Goal: Task Accomplishment & Management: Complete application form

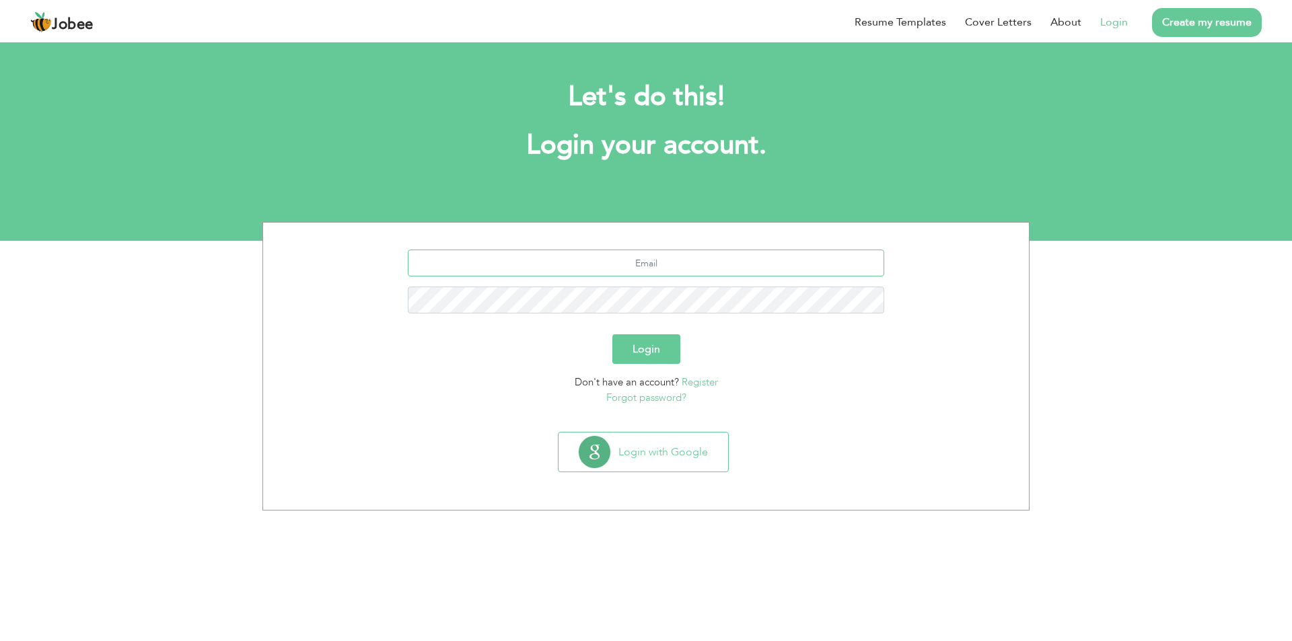
click at [613, 251] on input "text" at bounding box center [646, 263] width 477 height 27
type input "arifbudhni@gmail.com"
click at [613, 335] on button "Login" at bounding box center [647, 350] width 68 height 30
click at [647, 351] on button "Login" at bounding box center [647, 350] width 68 height 30
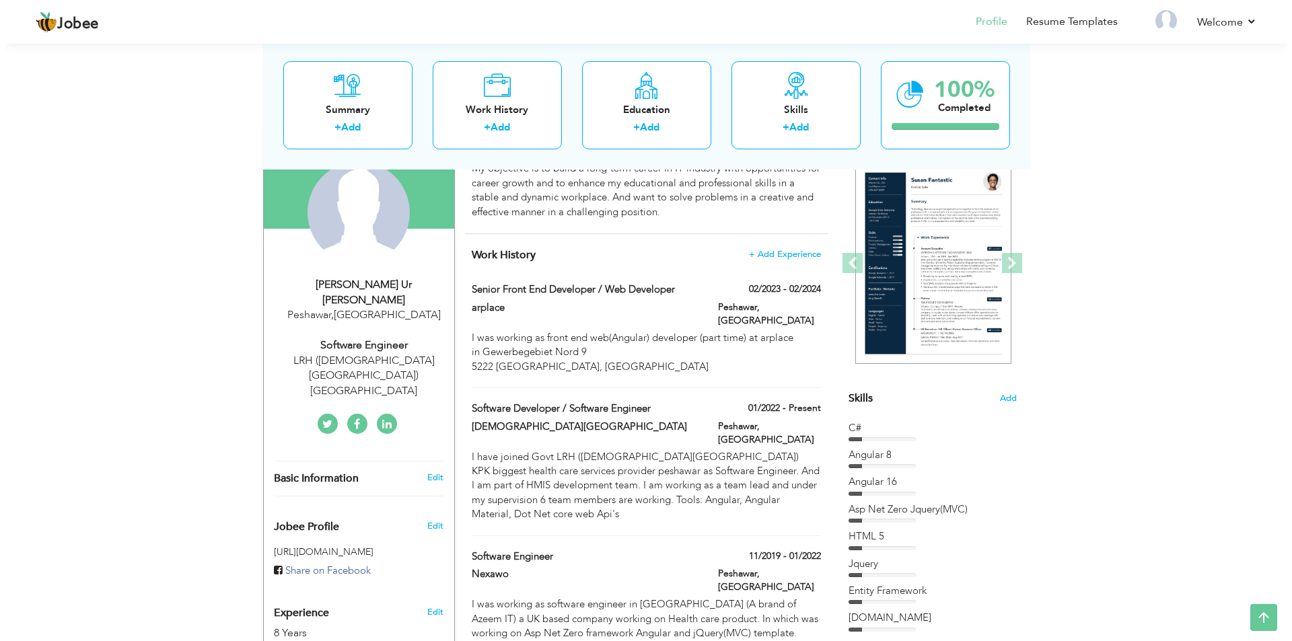
scroll to position [59, 0]
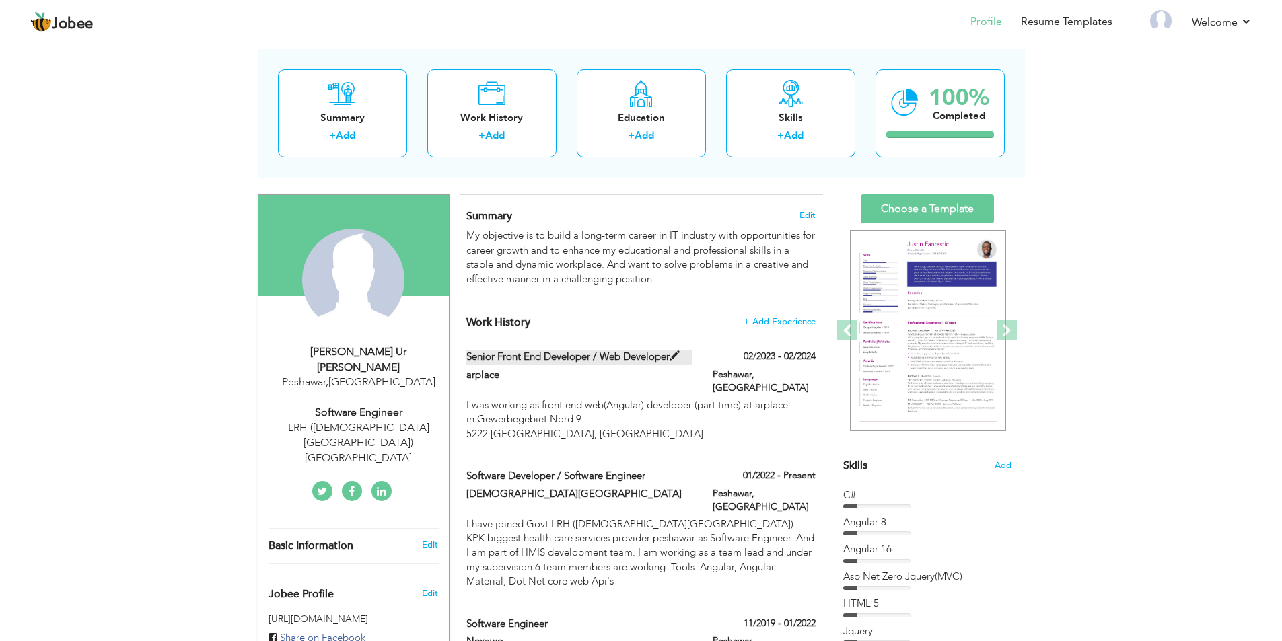
click at [679, 355] on span at bounding box center [675, 356] width 10 height 10
type input "Senior Front End Developer / Web Developer"
type input "arplace"
type input "02/2023"
type input "02/2024"
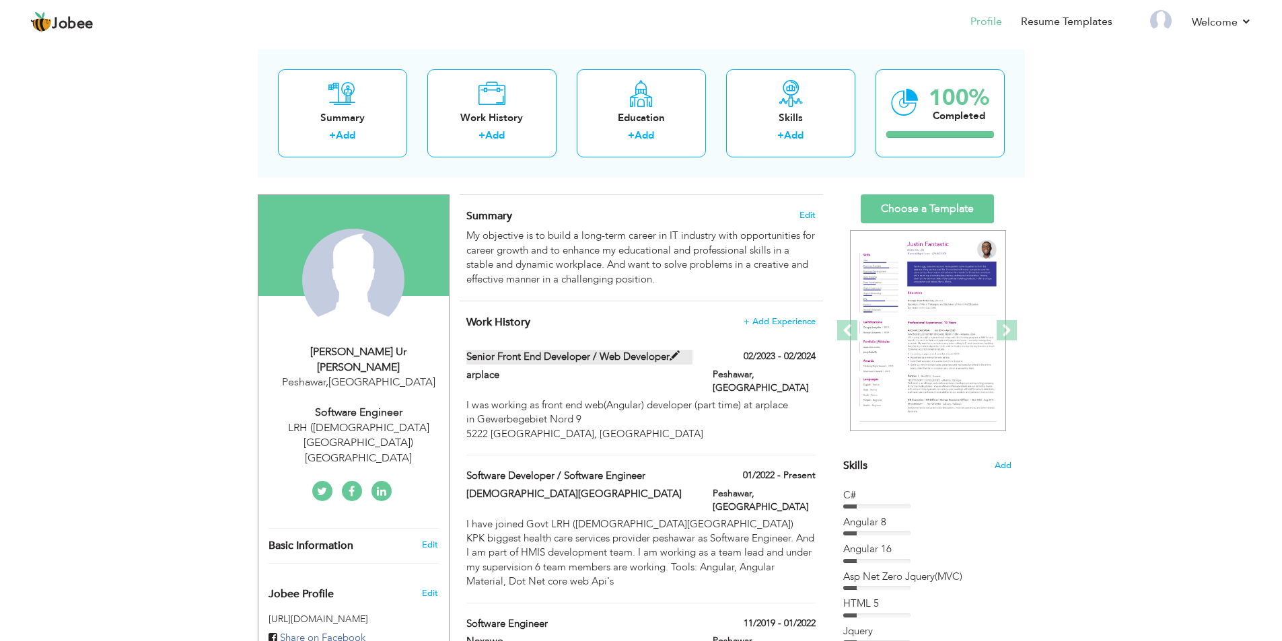
type input "[GEOGRAPHIC_DATA]"
type input "Peshawar"
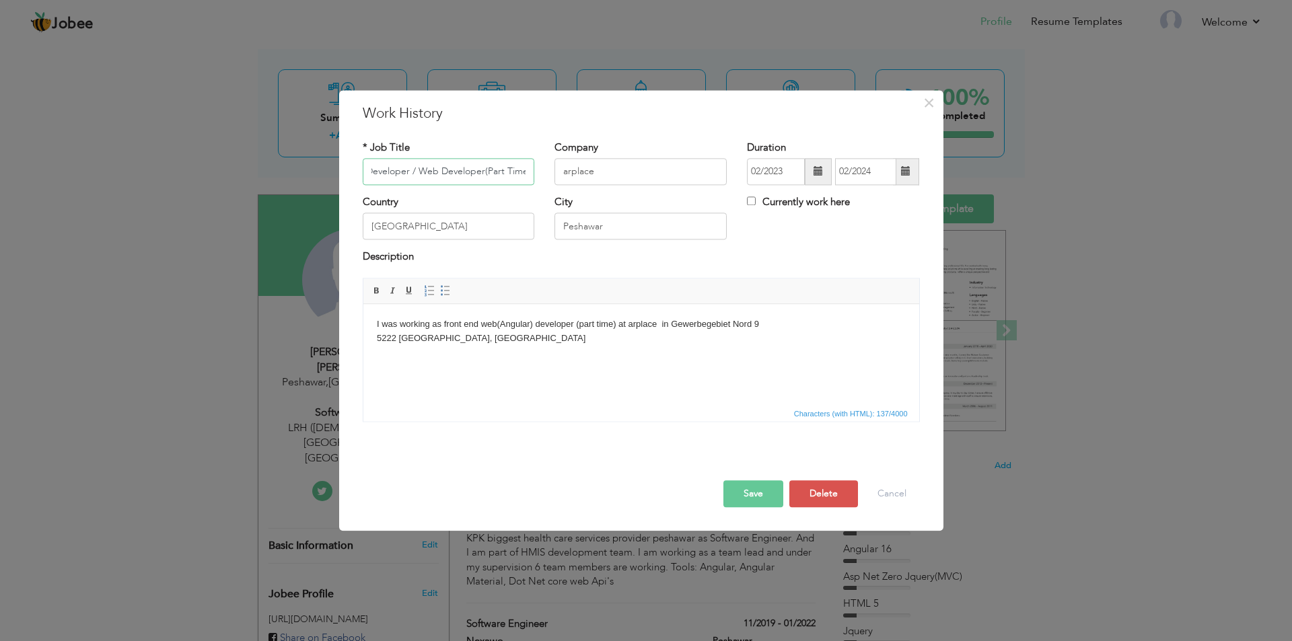
scroll to position [0, 81]
type input "Senior Front End Developer / Web Developer(Part Time)"
click at [752, 502] on button "Save" at bounding box center [754, 494] width 60 height 27
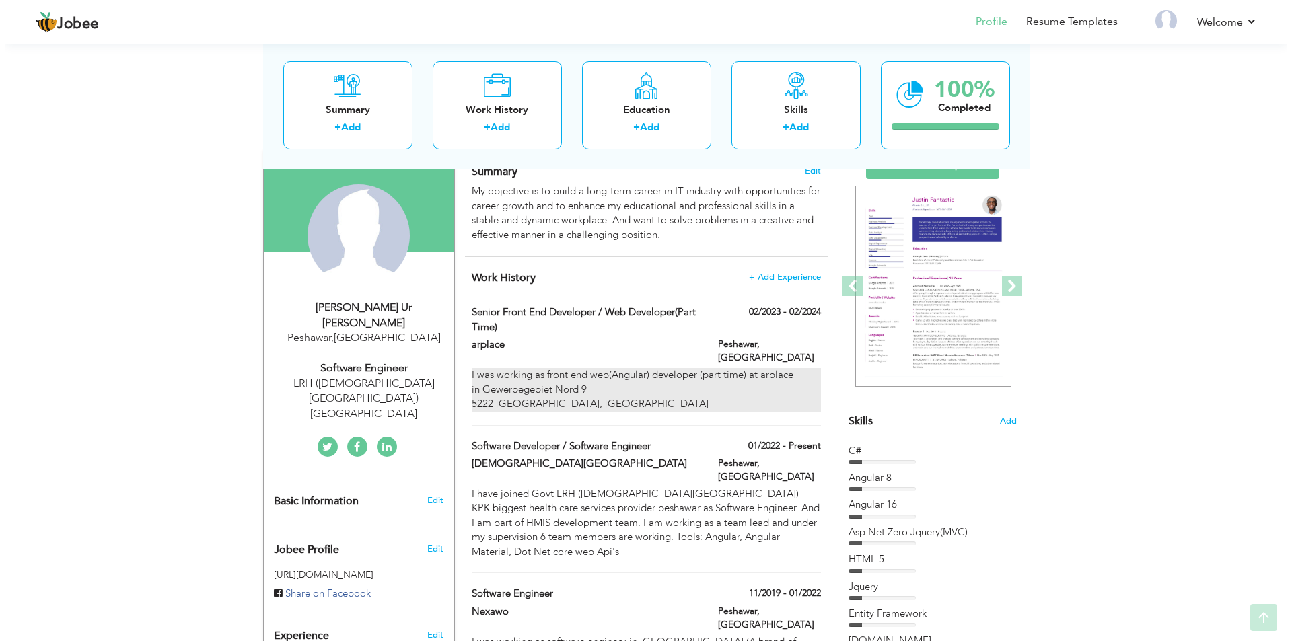
scroll to position [127, 0]
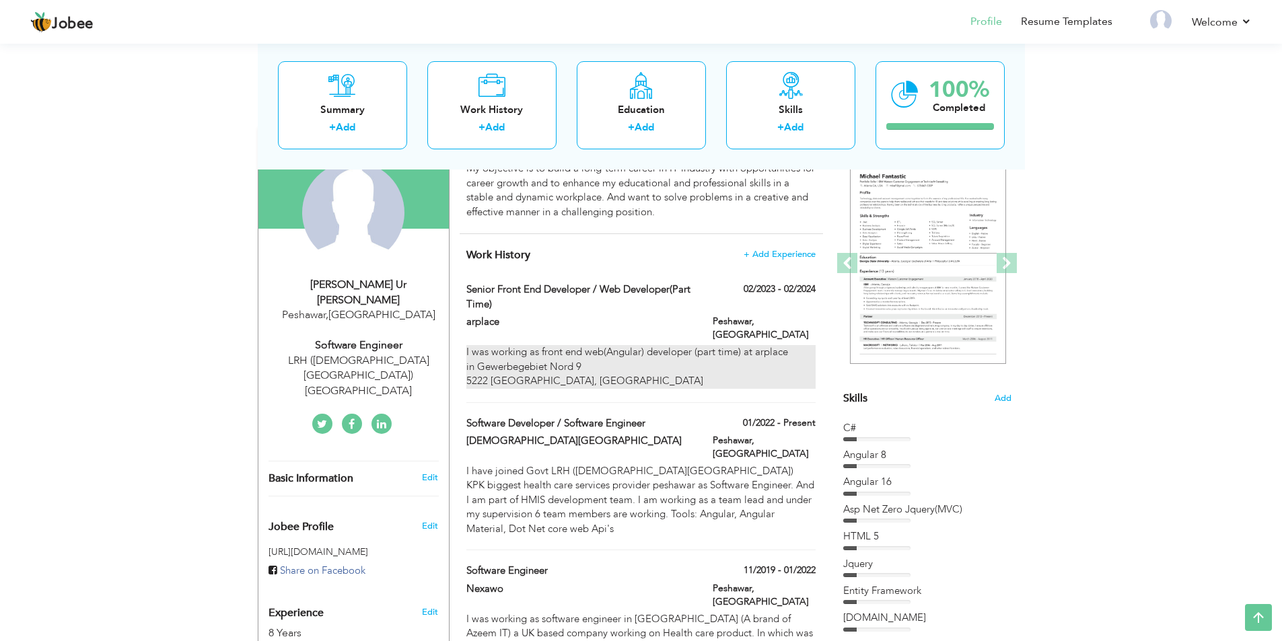
click at [483, 345] on div "I was working as front end web(Angular) developer (part time) at arplace in Gew…" at bounding box center [640, 366] width 349 height 43
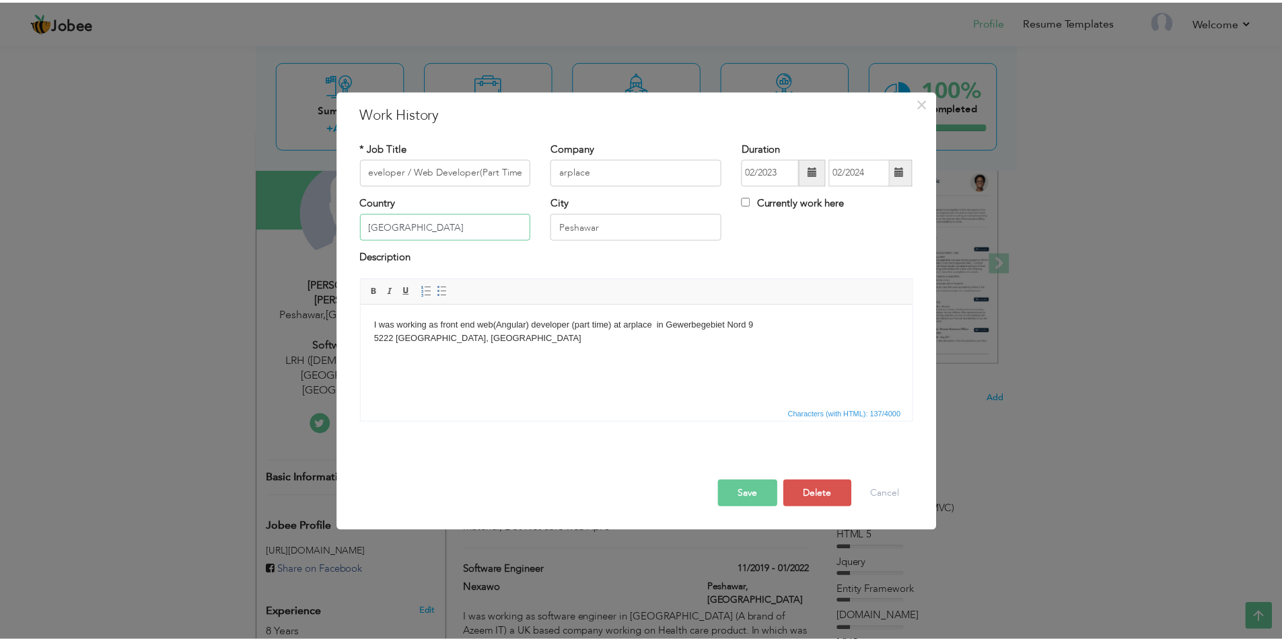
scroll to position [0, 0]
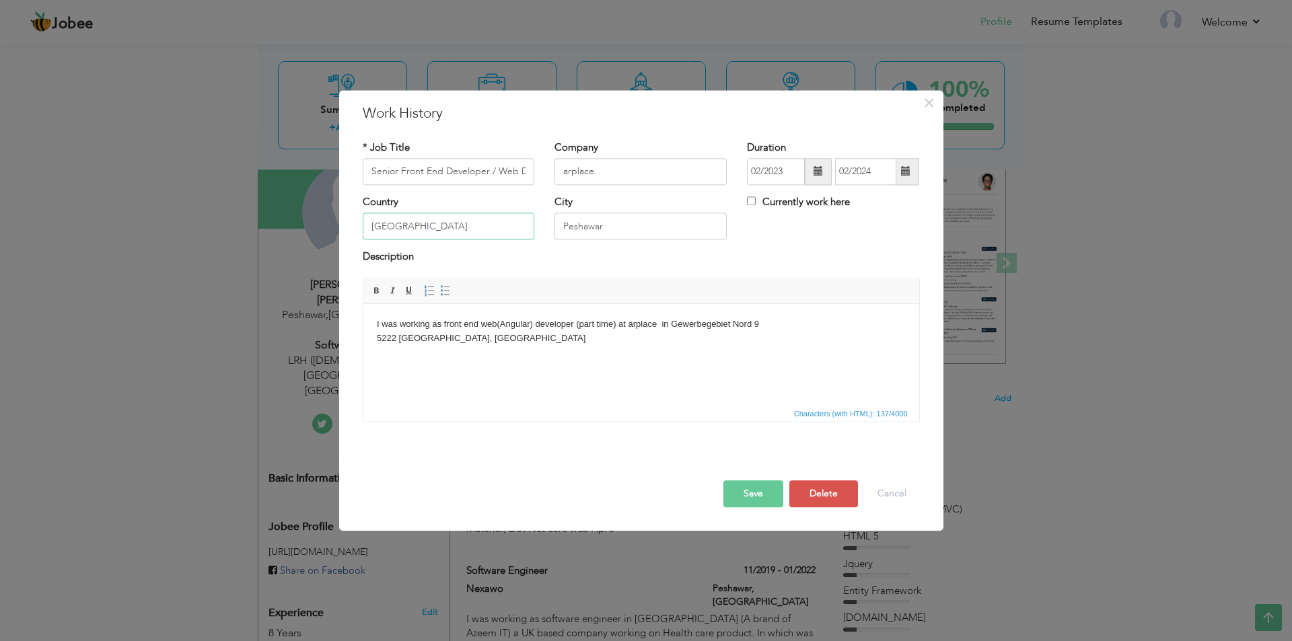
drag, startPoint x: 452, startPoint y: 228, endPoint x: 363, endPoint y: 217, distance: 89.6
click at [363, 217] on input "[GEOGRAPHIC_DATA]" at bounding box center [449, 226] width 172 height 27
type input "a"
type input "[GEOGRAPHIC_DATA]"
click at [666, 231] on input "Peshawar" at bounding box center [641, 226] width 172 height 27
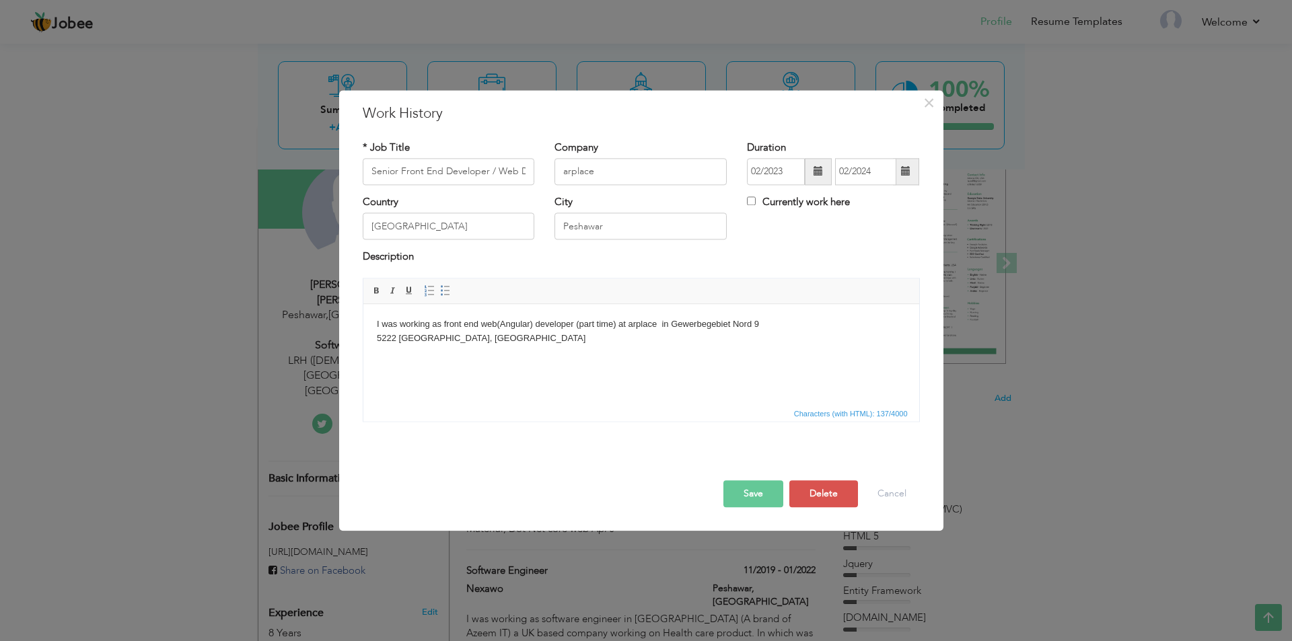
click at [692, 325] on body "I was working as front end web(Angular) developer (part time) at arplace in Gew…" at bounding box center [640, 332] width 529 height 28
click at [691, 324] on body "I was working as front end web(Angular) developer (part time) at arplace in Gew…" at bounding box center [640, 332] width 529 height 28
copy body "Gewerbegebiet"
drag, startPoint x: 621, startPoint y: 225, endPoint x: 512, endPoint y: 223, distance: 108.4
click at [512, 223] on div "Country Austria City Peshawar Currently work here" at bounding box center [642, 222] width 578 height 55
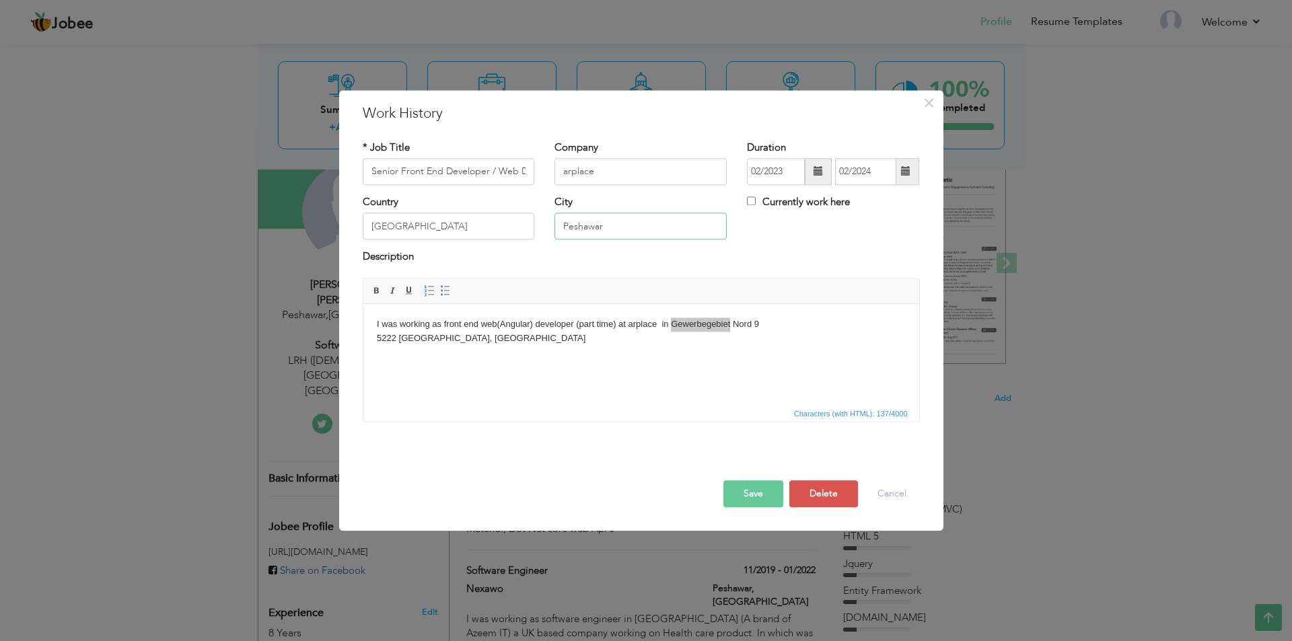
paste input "Gewerbegebiet"
type input "Gewerbegebiet"
click at [812, 265] on div "Description" at bounding box center [641, 259] width 557 height 18
click at [539, 349] on html "I was working as front end web(Angular) developer (part time) at arplace in Gew…" at bounding box center [641, 331] width 556 height 55
click at [757, 495] on button "Save" at bounding box center [754, 494] width 60 height 27
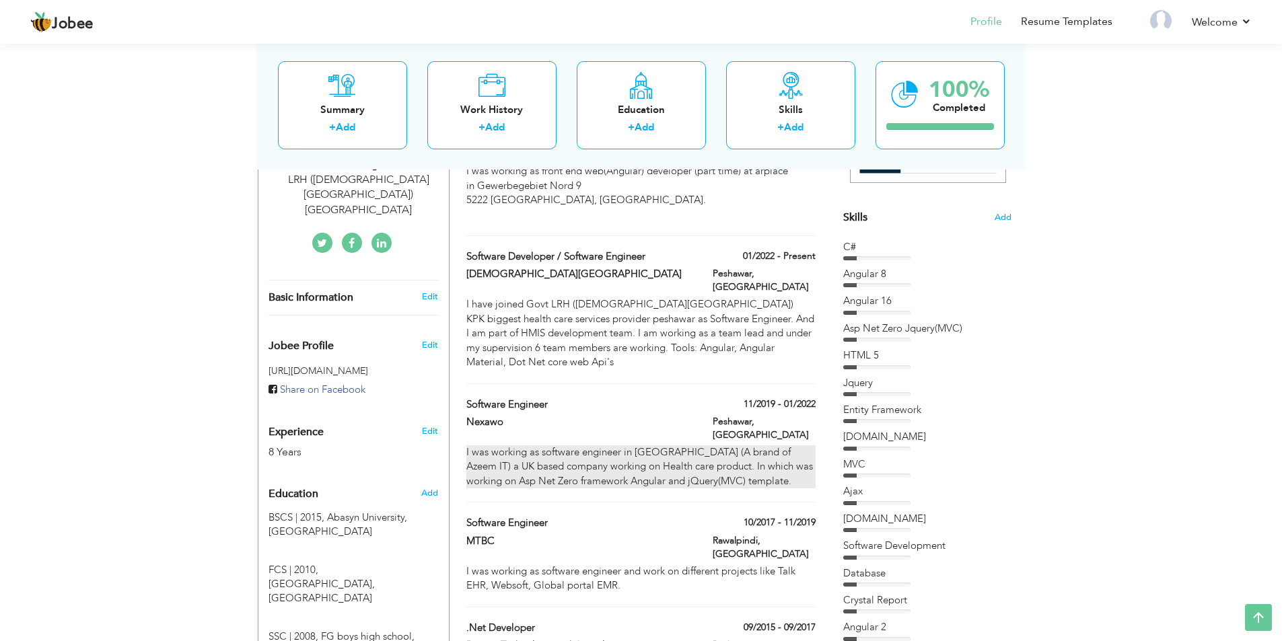
scroll to position [337, 0]
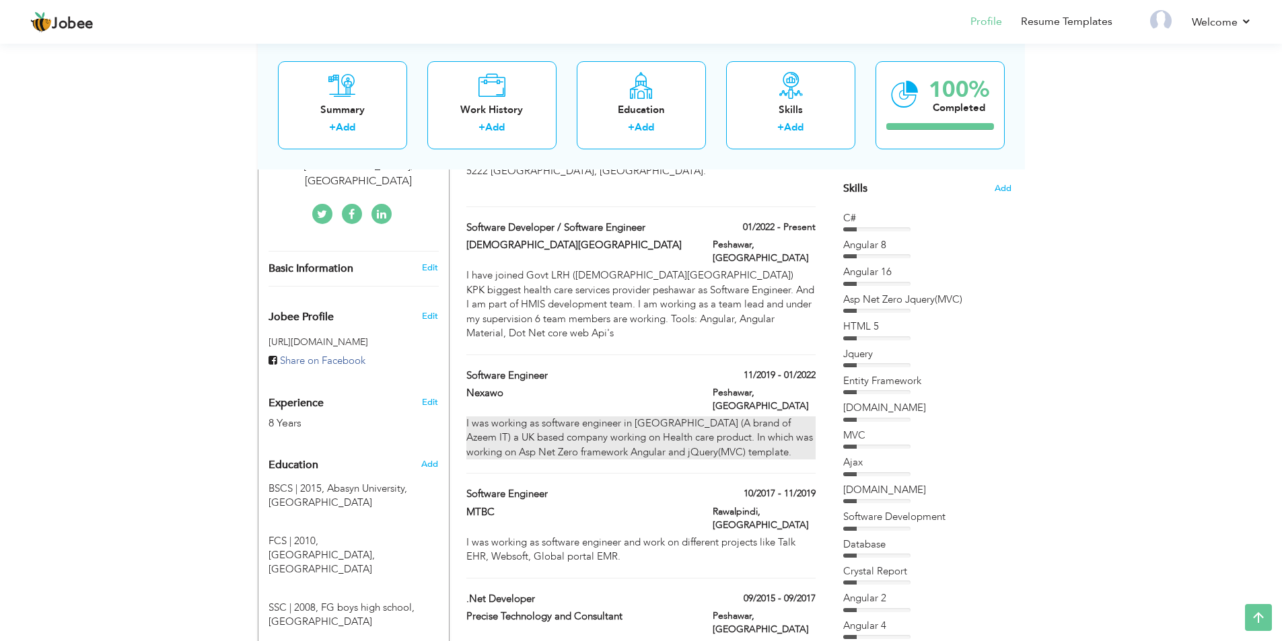
click at [747, 417] on div "I was working as software engineer in NEXAWO (A brand of Azeem IT) a UK based c…" at bounding box center [640, 438] width 349 height 43
type input "Software Engineer"
type input "Nexawo"
type input "11/2019"
type input "01/2022"
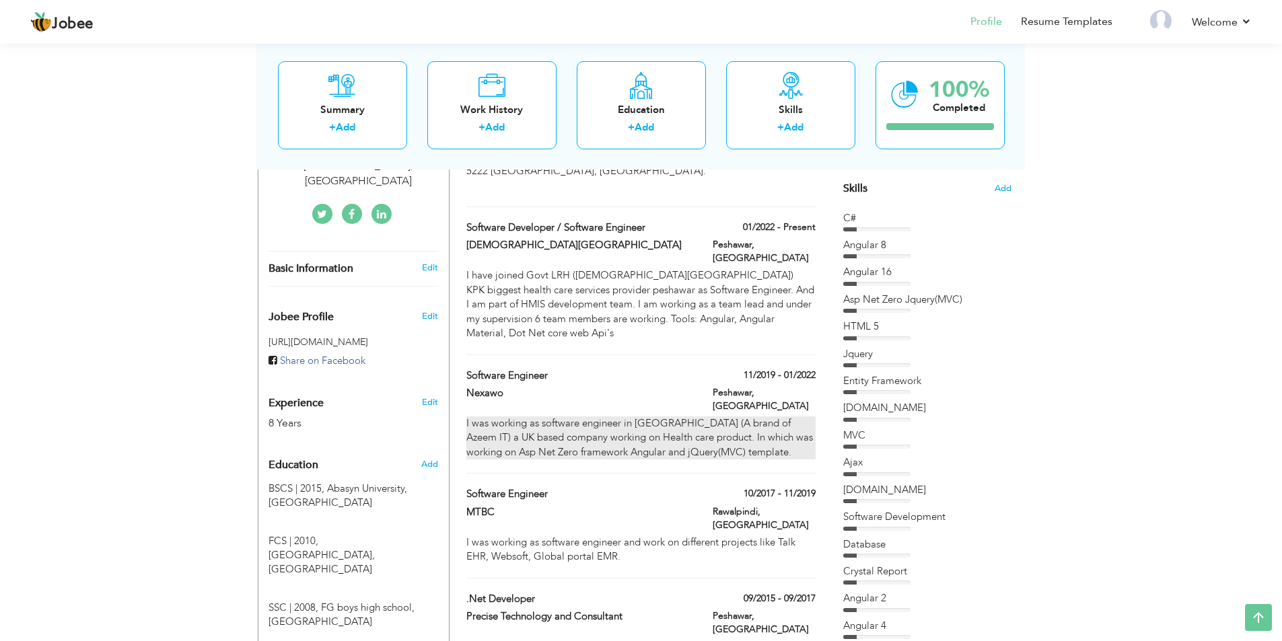
type input "[GEOGRAPHIC_DATA]"
type input "Peshawar"
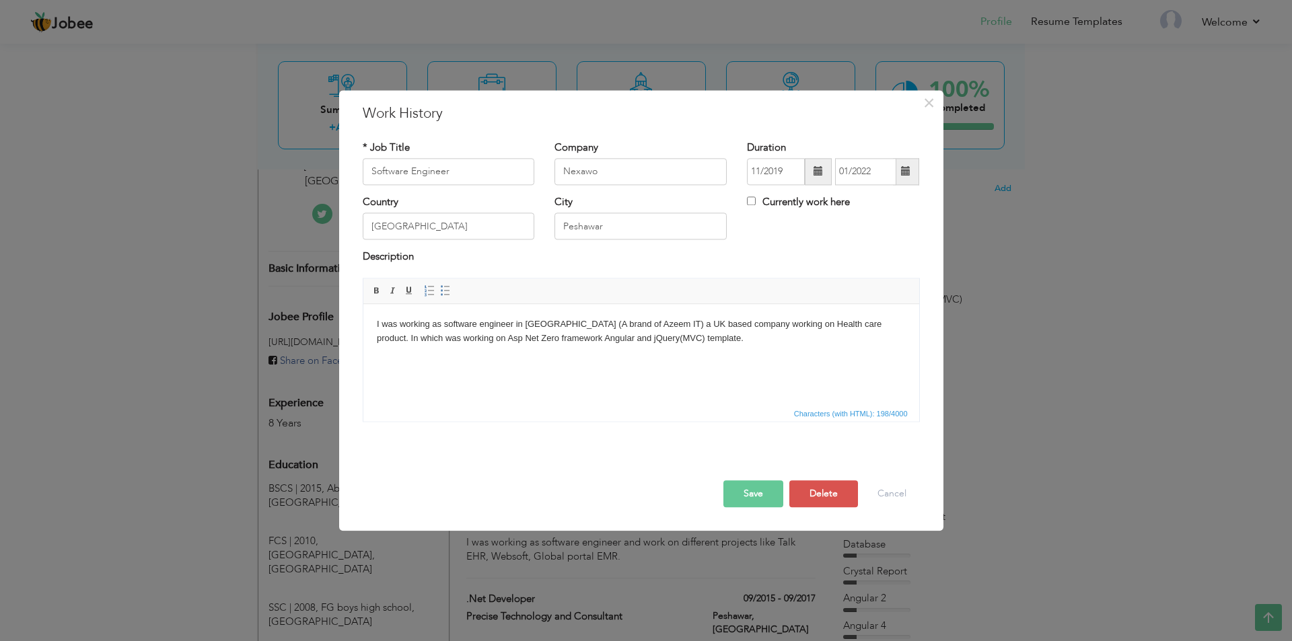
click at [697, 337] on body "I was working as software engineer in NEXAWO (A brand of Azeem IT) a UK based c…" at bounding box center [640, 332] width 529 height 28
click at [448, 328] on body "I was working as software engineer in NEXAWO (A brand of Azeem IT) a UK based c…" at bounding box center [640, 339] width 529 height 42
click at [671, 337] on body "I was working as Software Engineer in NEXAWO (A brand of Azeem IT) a UK based c…" at bounding box center [640, 339] width 529 height 42
click at [765, 497] on button "Save" at bounding box center [754, 494] width 60 height 27
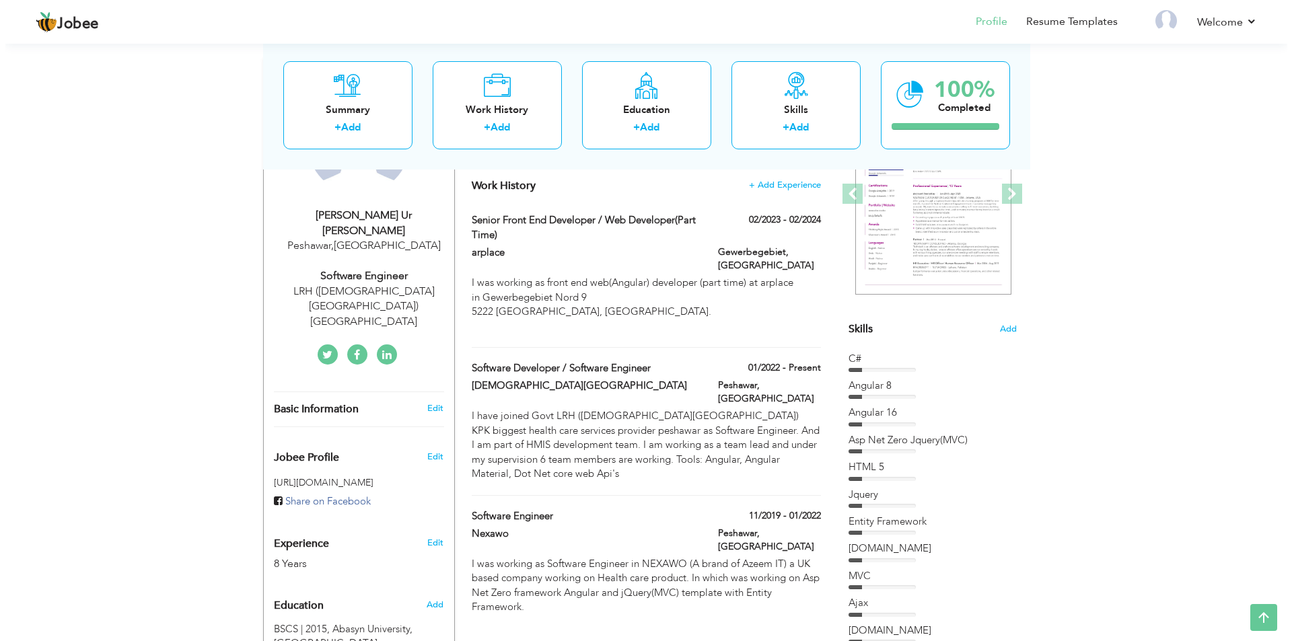
scroll to position [184, 0]
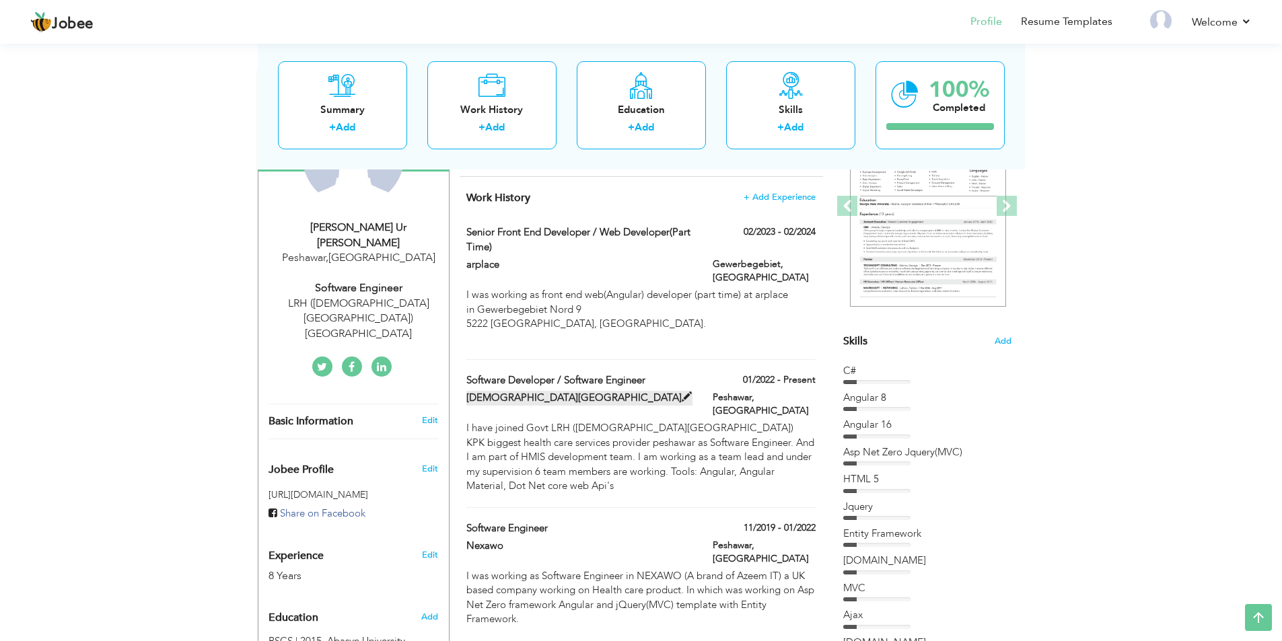
click at [682, 392] on span at bounding box center [687, 397] width 10 height 10
type input "Software Developer / Software Engineer"
type input "[DEMOGRAPHIC_DATA][GEOGRAPHIC_DATA]"
type input "01/2022"
checkbox input "true"
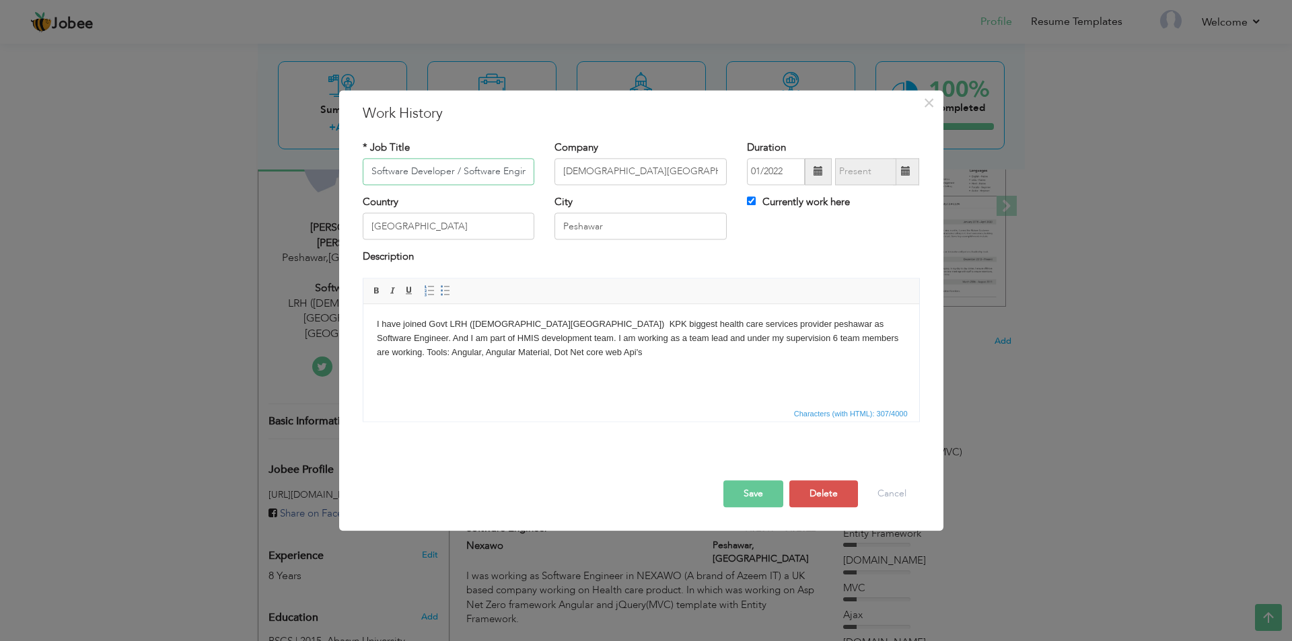
scroll to position [0, 13]
click at [884, 504] on button "Cancel" at bounding box center [892, 494] width 56 height 27
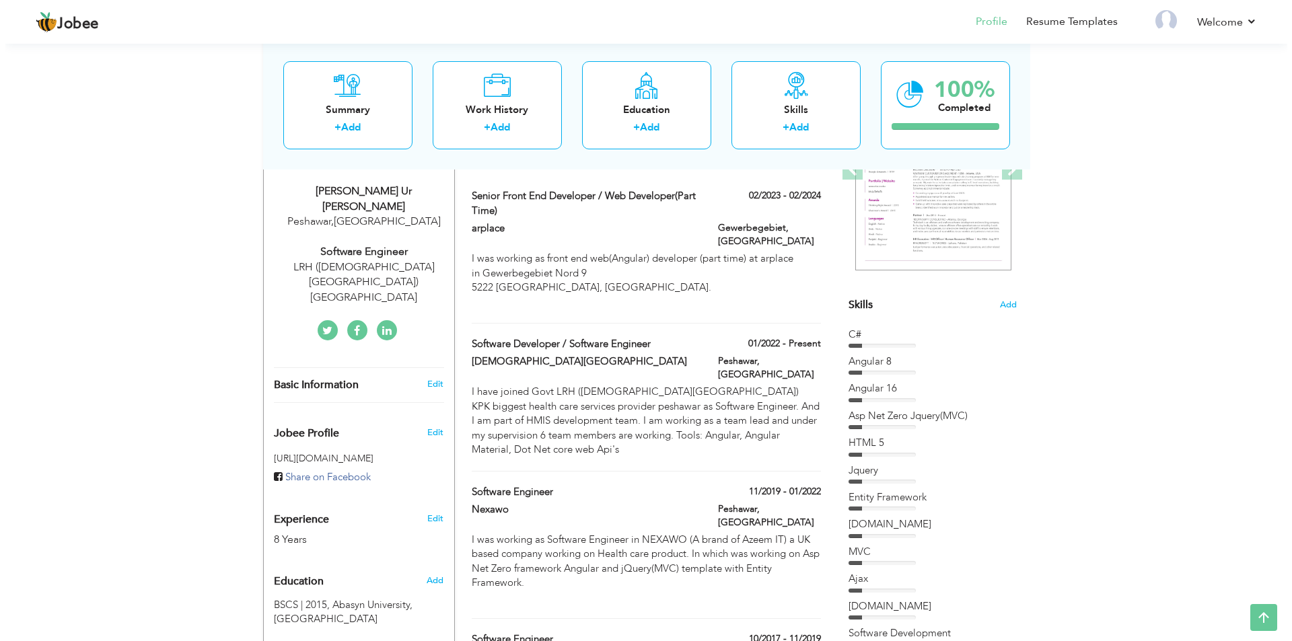
scroll to position [251, 0]
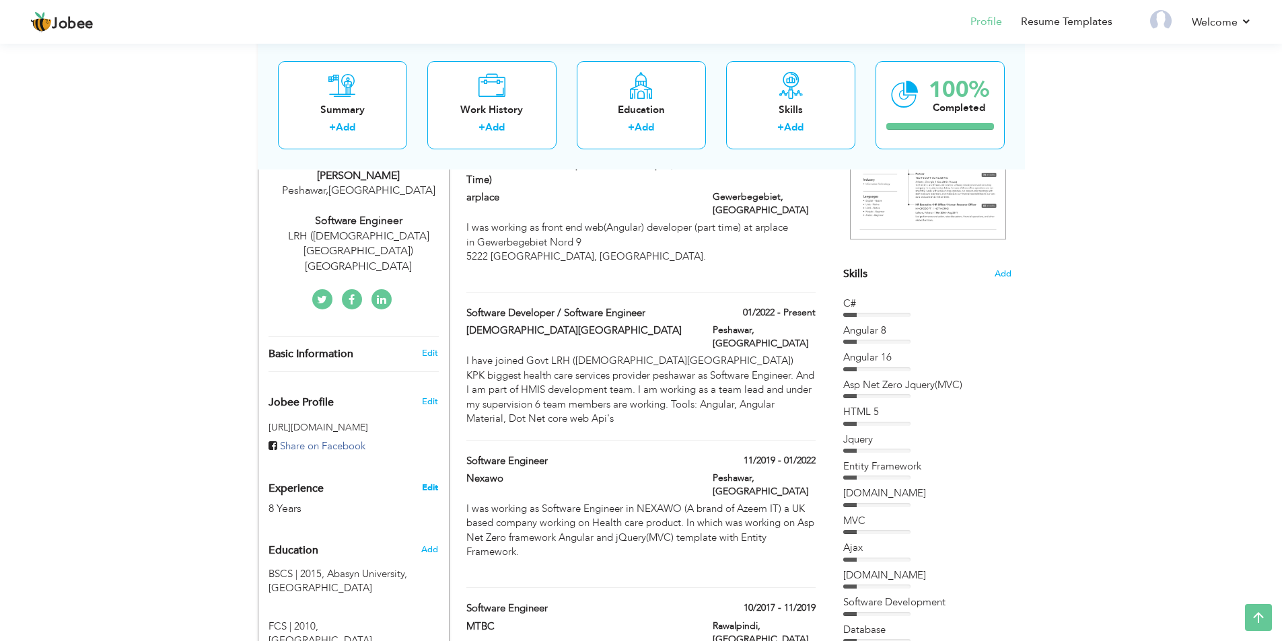
click at [426, 482] on link "Edit" at bounding box center [430, 488] width 16 height 12
type input "Arif"
type input "Ur Rehman"
type input "03339364207"
select select "number:166"
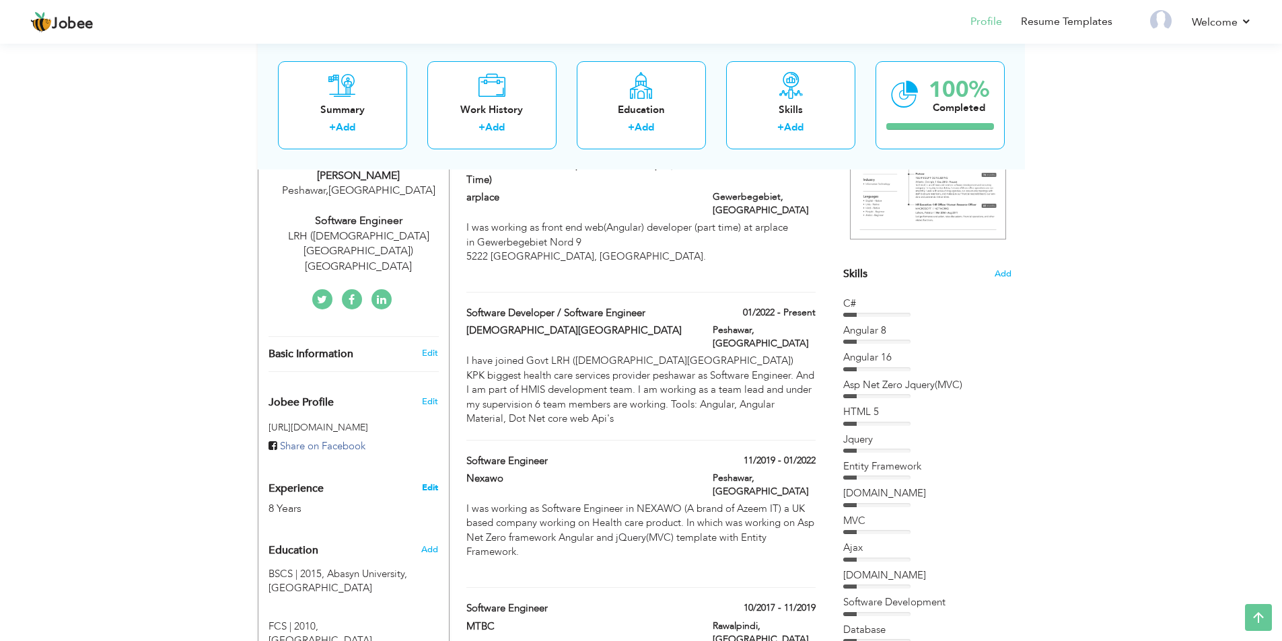
type input "Peshawar"
select select "number:10"
type input "LRH (Lady Reading Hospital) Peshawar"
type input "Software Engineer"
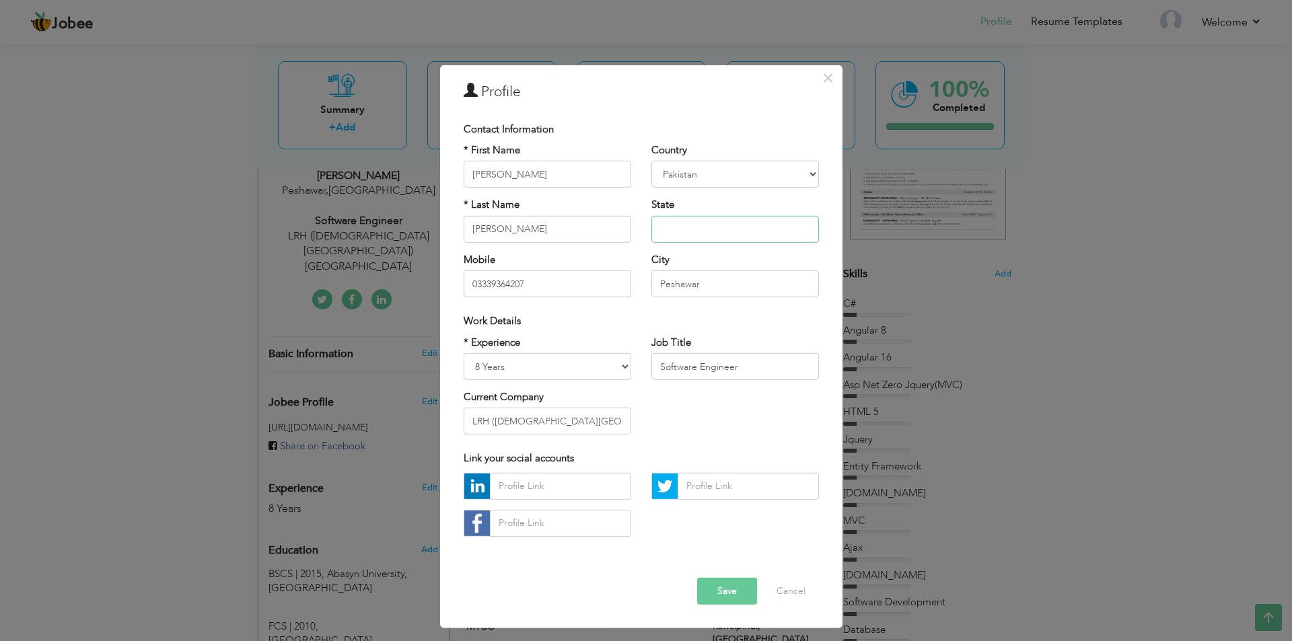
click at [718, 230] on input "text" at bounding box center [736, 229] width 168 height 27
click at [504, 370] on select "Entry Level Less than 1 Year 1 Year 2 Years 3 Years 4 Years 5 Years 6 Years 7 Y…" at bounding box center [548, 366] width 168 height 27
select select "number:11"
click at [464, 353] on select "Entry Level Less than 1 Year 1 Year 2 Years 3 Years 4 Years 5 Years 6 Years 7 Y…" at bounding box center [548, 366] width 168 height 27
click at [573, 419] on input "LRH (Lady Reading Hospital) Peshawar" at bounding box center [548, 421] width 168 height 27
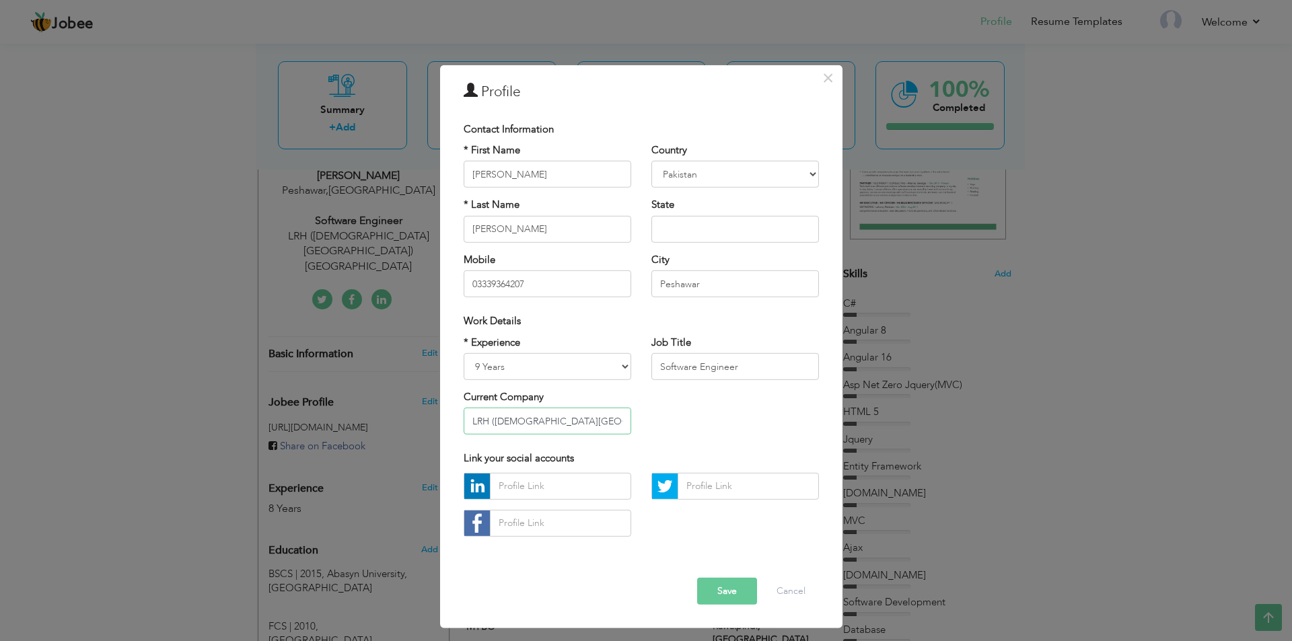
scroll to position [0, 10]
drag, startPoint x: 471, startPoint y: 423, endPoint x: 650, endPoint y: 421, distance: 179.7
click at [650, 421] on div "* Experience Entry Level Less than 1 Year 1 Year 2 Years 3 Years 4 Years 5 Year…" at bounding box center [642, 390] width 376 height 110
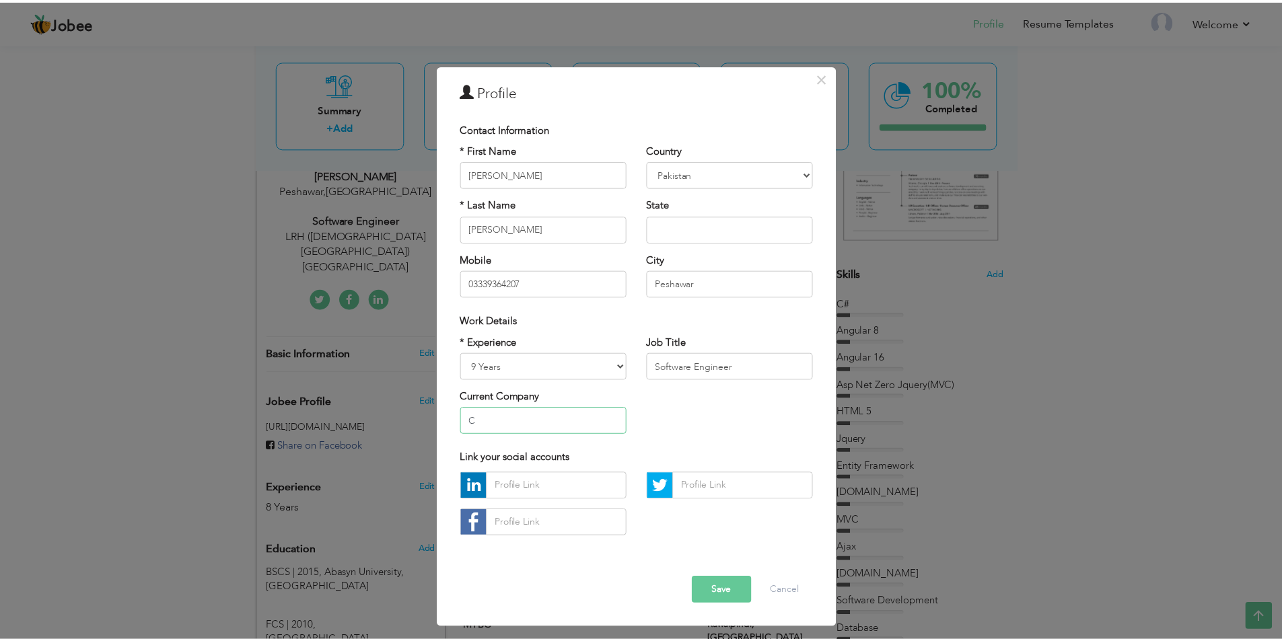
scroll to position [0, 0]
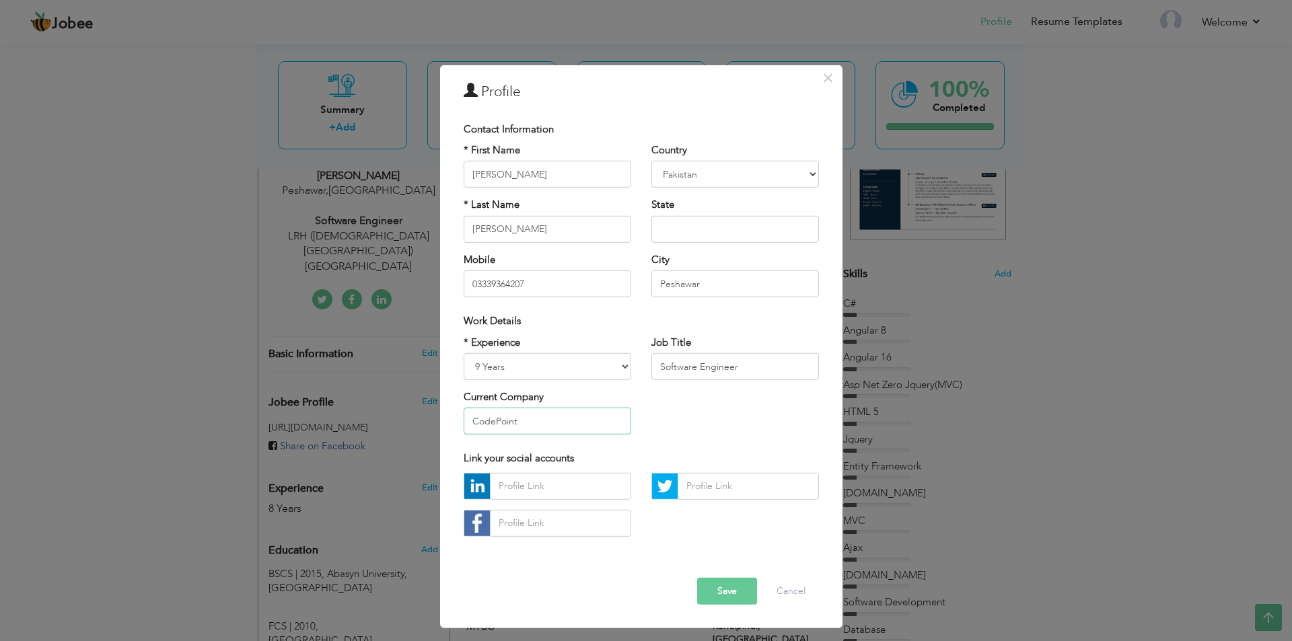
type input "CodePoint"
click at [716, 600] on button "Save" at bounding box center [727, 591] width 60 height 27
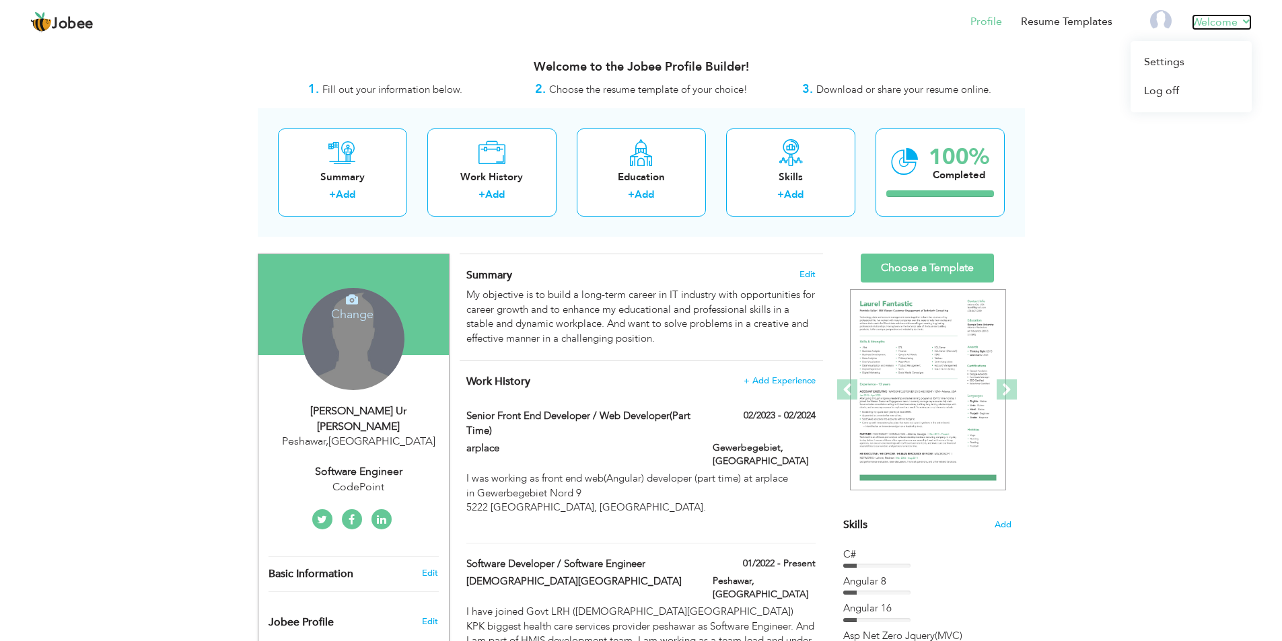
click at [1247, 24] on link "Welcome" at bounding box center [1222, 22] width 60 height 16
click at [1083, 22] on link "Resume Templates" at bounding box center [1067, 21] width 92 height 15
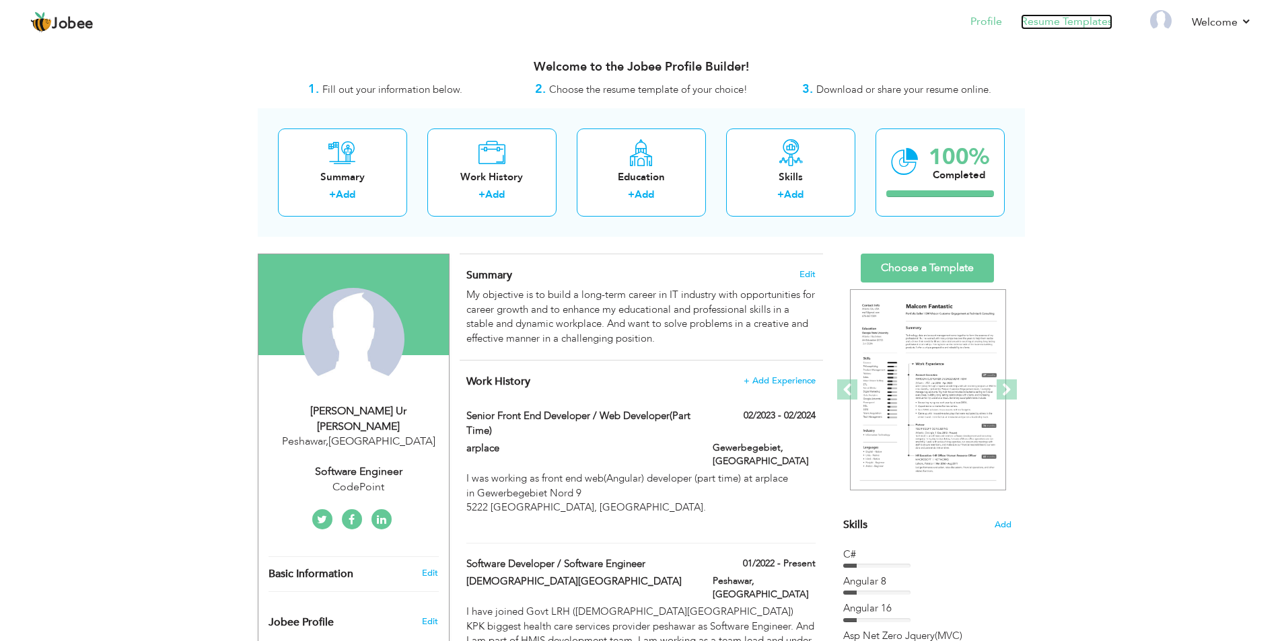
click at [1072, 21] on link "Resume Templates" at bounding box center [1067, 21] width 92 height 15
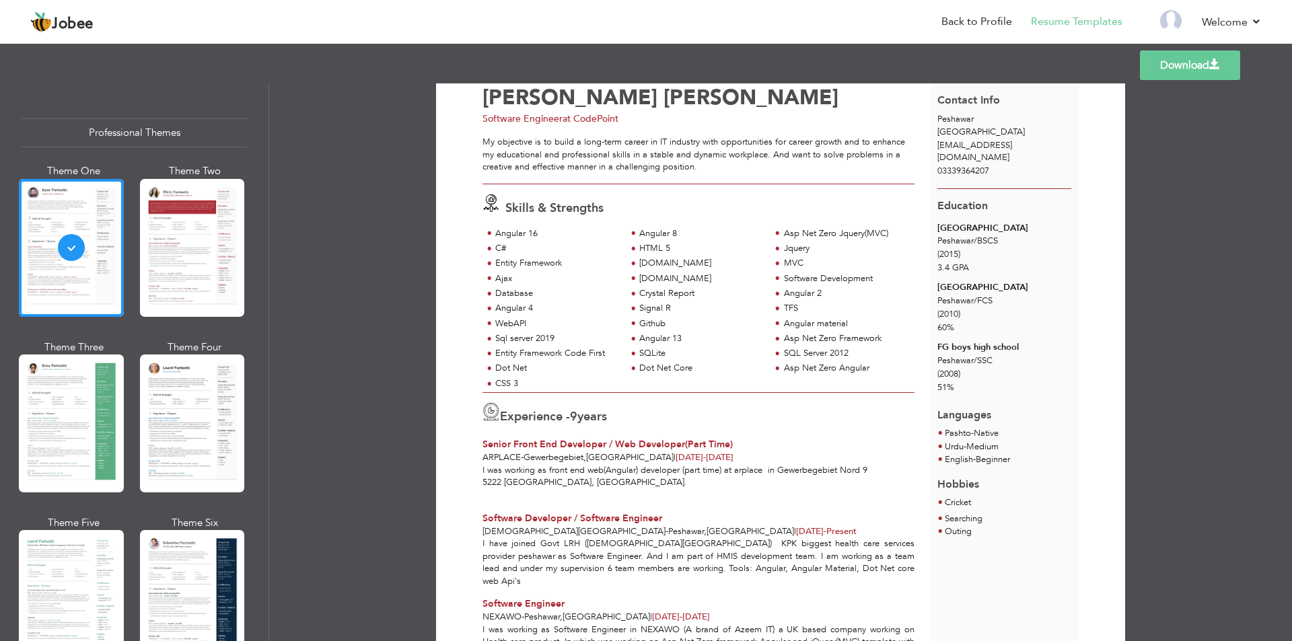
scroll to position [67, 0]
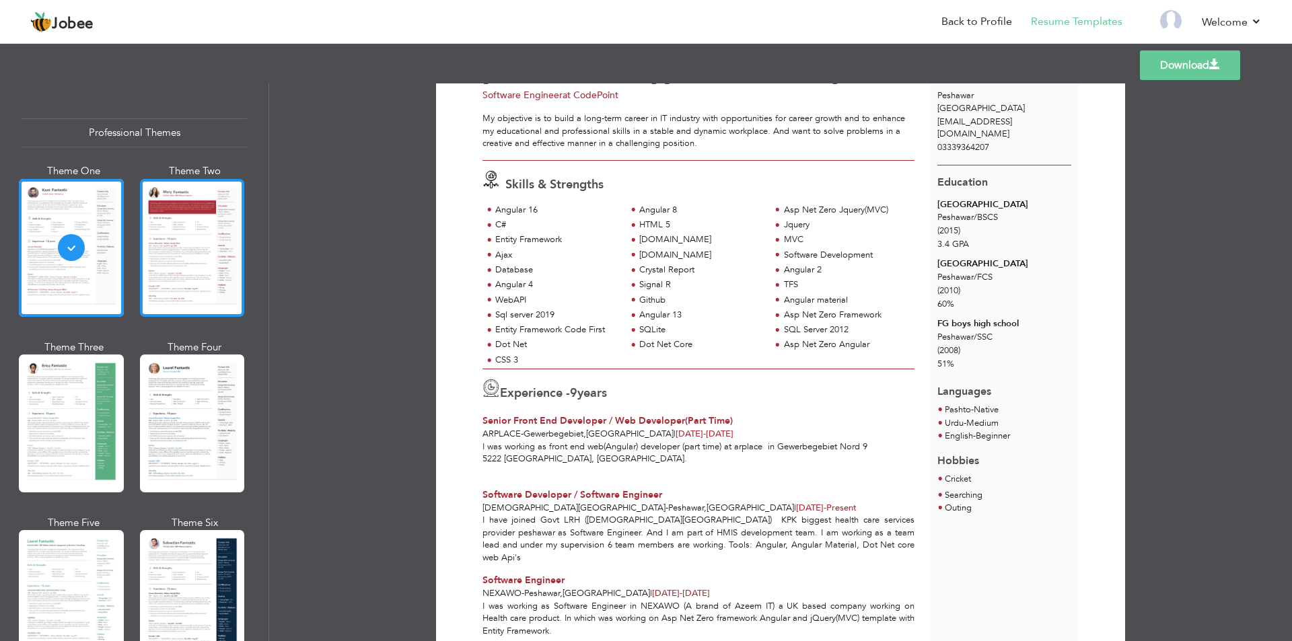
click at [172, 259] on div at bounding box center [192, 248] width 105 height 138
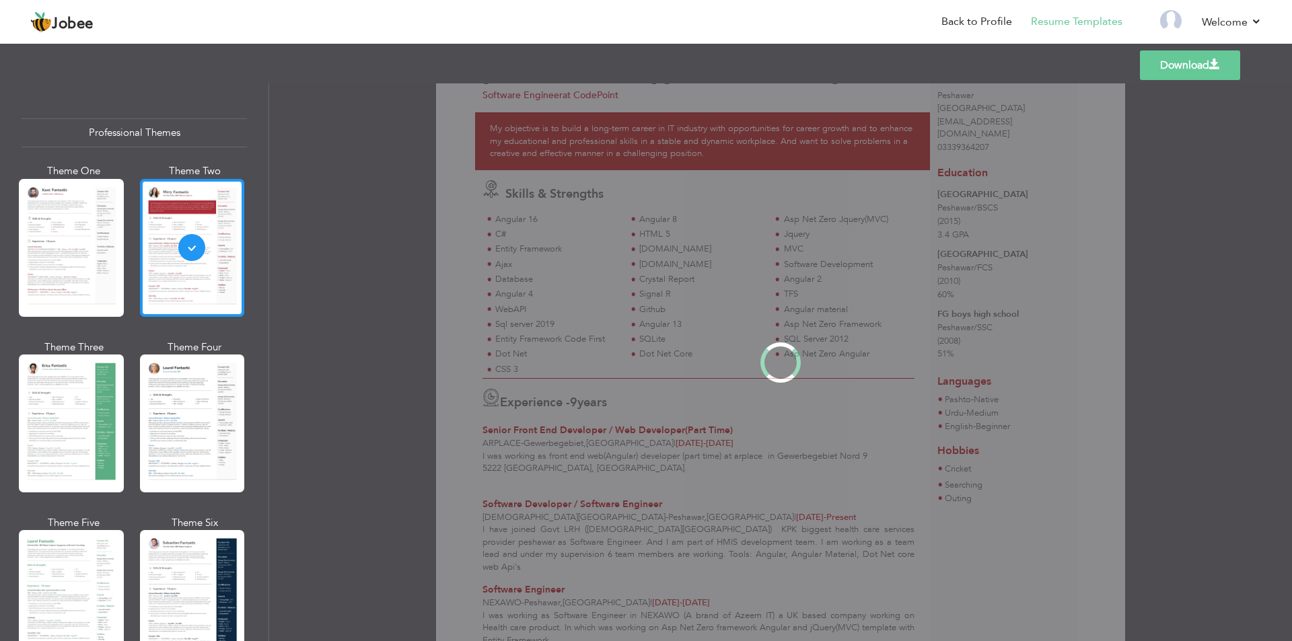
scroll to position [0, 0]
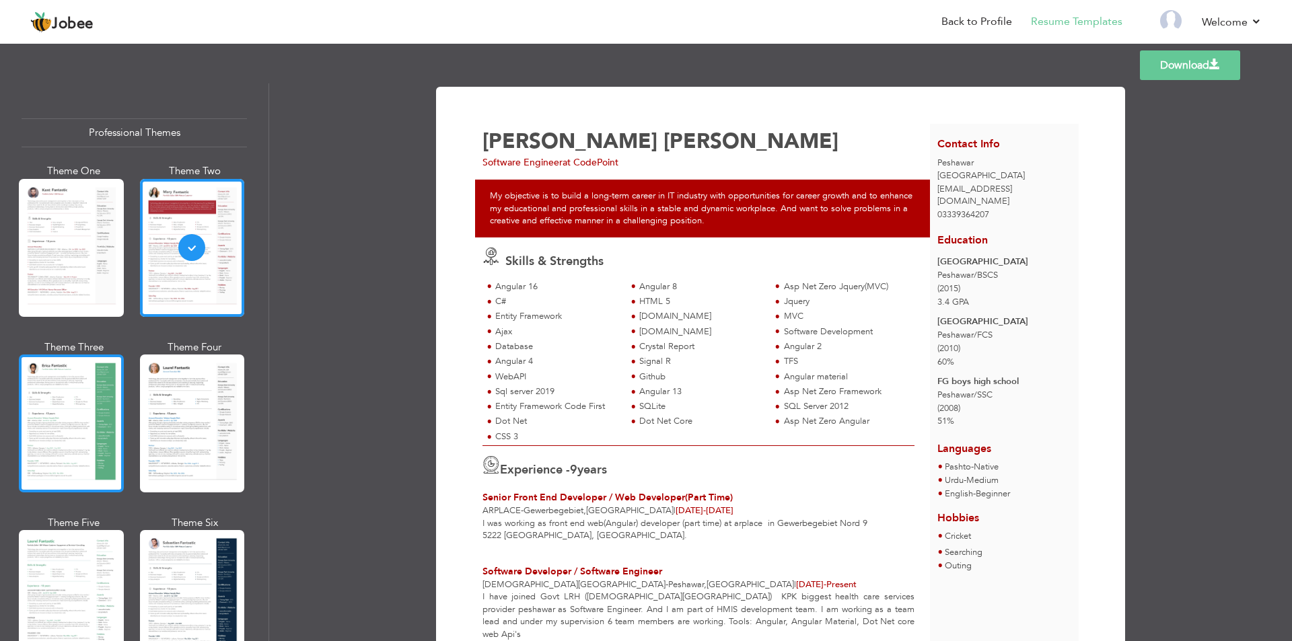
click at [45, 427] on div at bounding box center [71, 424] width 105 height 138
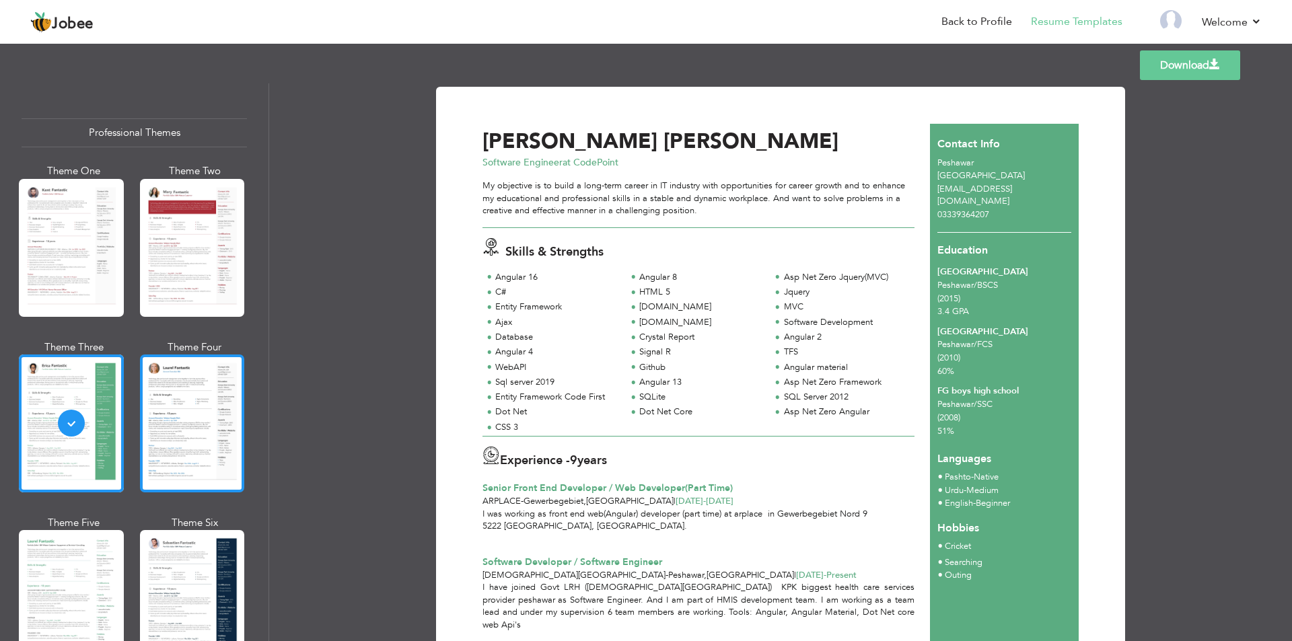
click at [174, 423] on div at bounding box center [192, 424] width 105 height 138
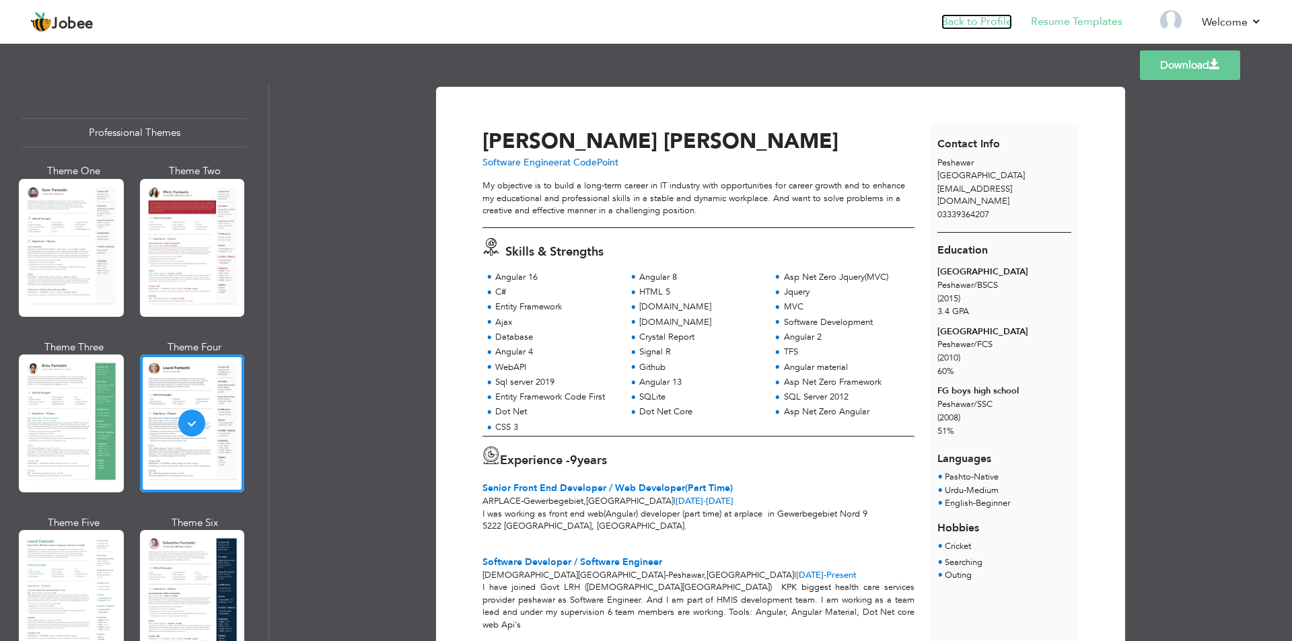
click at [990, 17] on link "Back to Profile" at bounding box center [977, 21] width 71 height 15
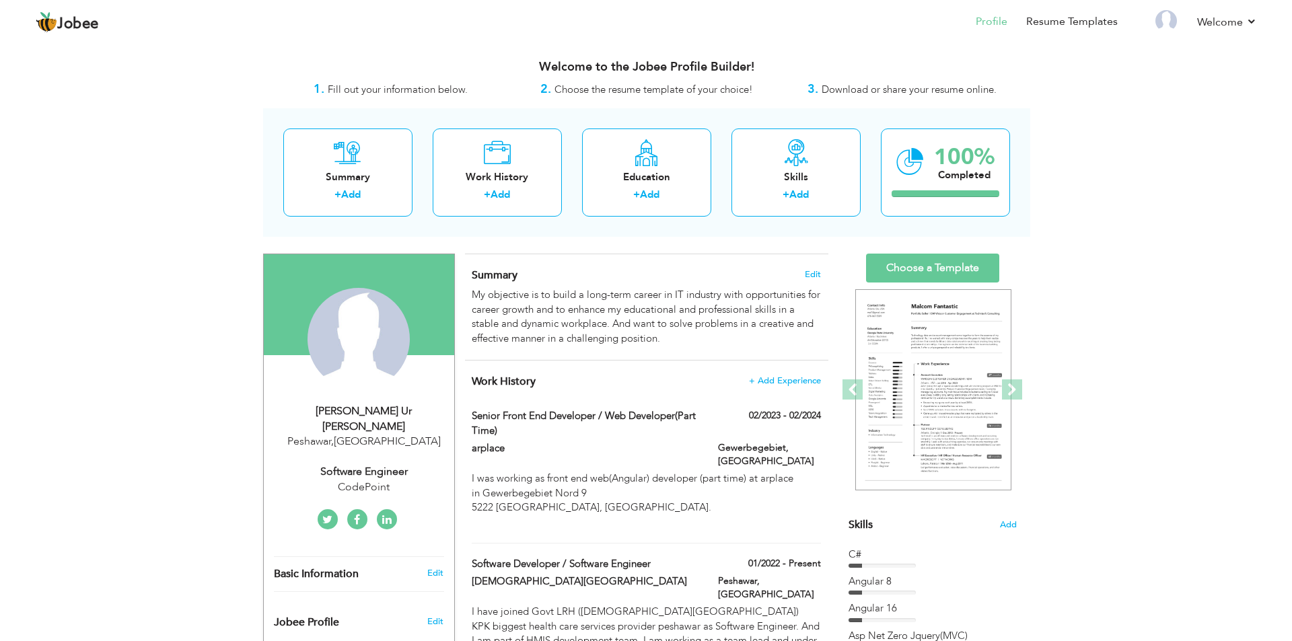
scroll to position [67, 0]
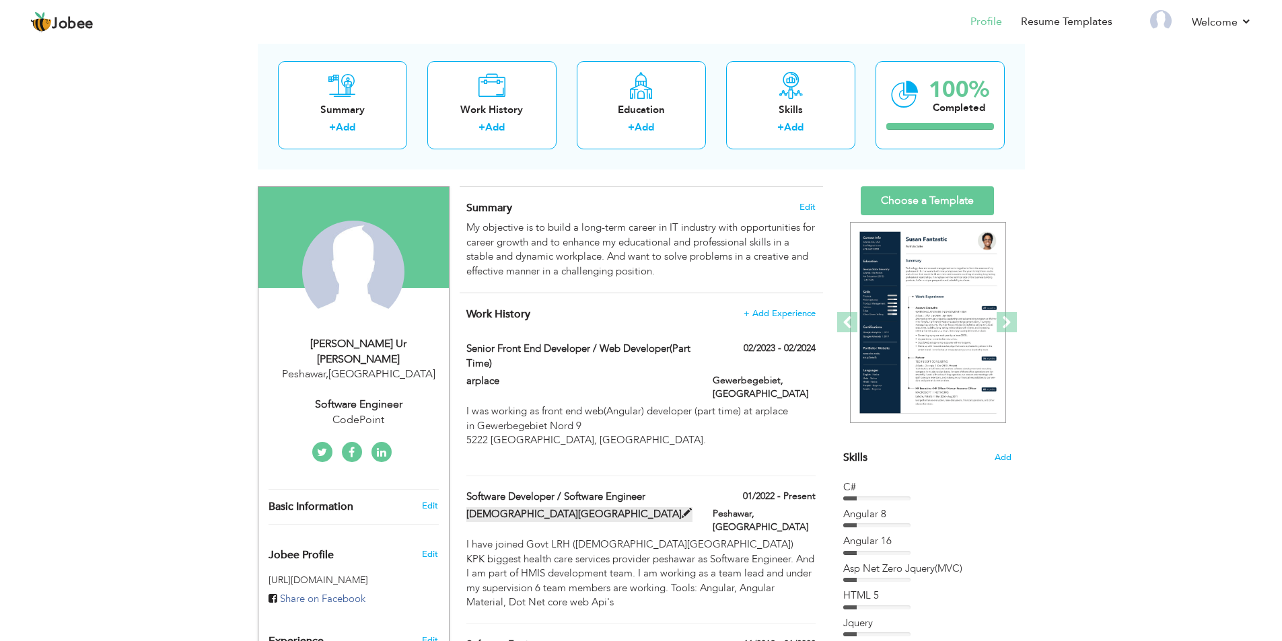
click at [682, 509] on span at bounding box center [687, 514] width 10 height 10
type input "Software Developer / Software Engineer"
type input "[DEMOGRAPHIC_DATA][GEOGRAPHIC_DATA]"
type input "01/2022"
type input "[GEOGRAPHIC_DATA]"
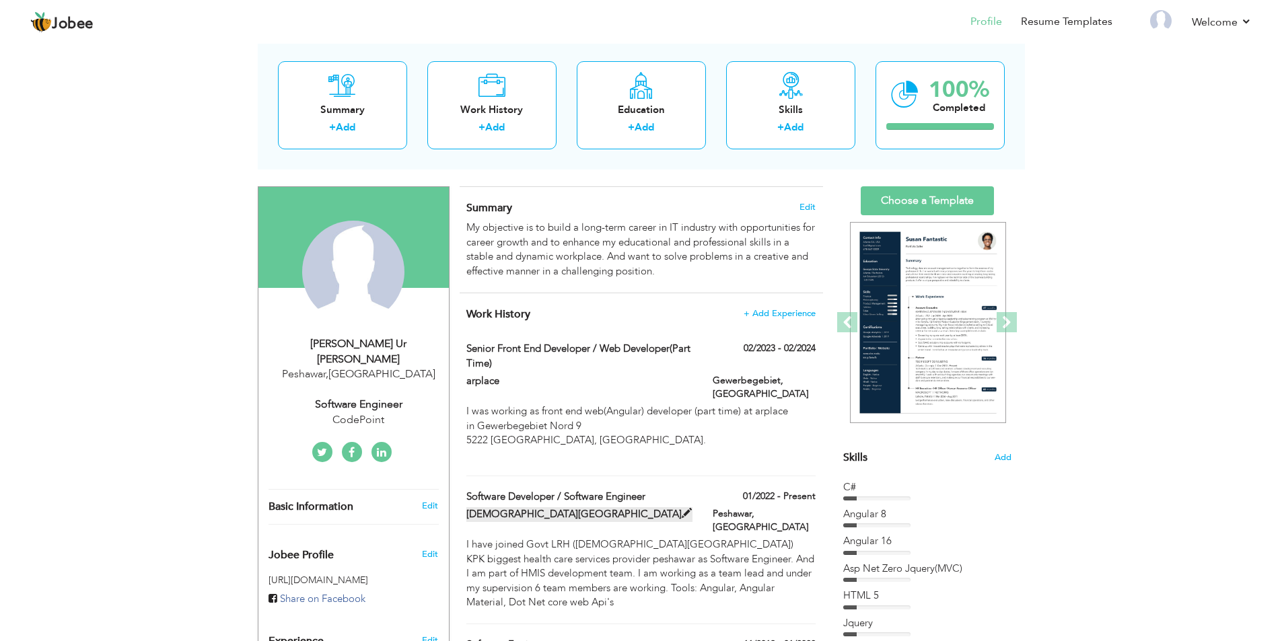
type input "Peshawar"
checkbox input "true"
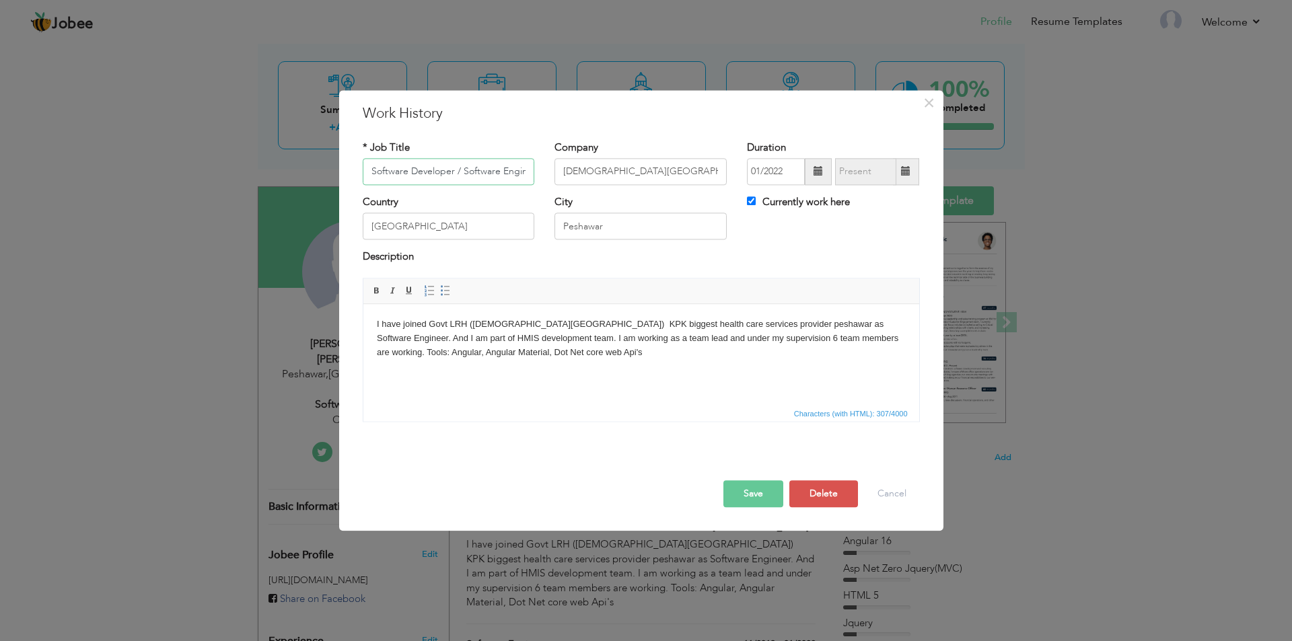
scroll to position [0, 13]
click at [436, 171] on input "Software Developer / Software Engineer" at bounding box center [449, 171] width 172 height 27
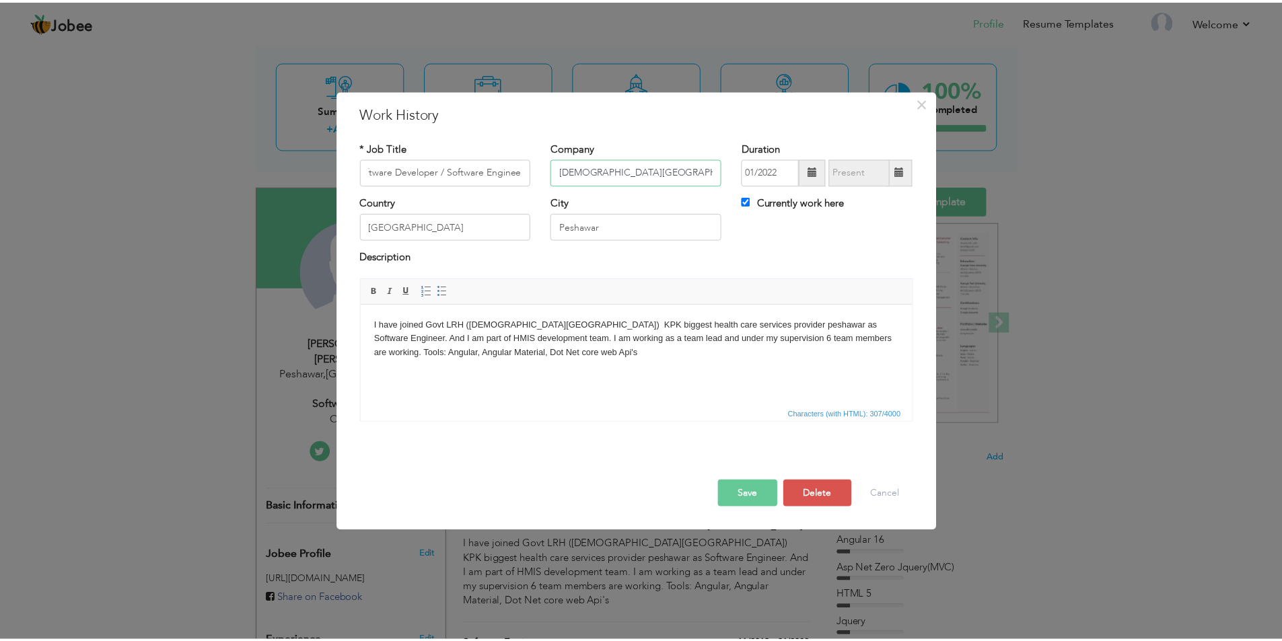
scroll to position [0, 0]
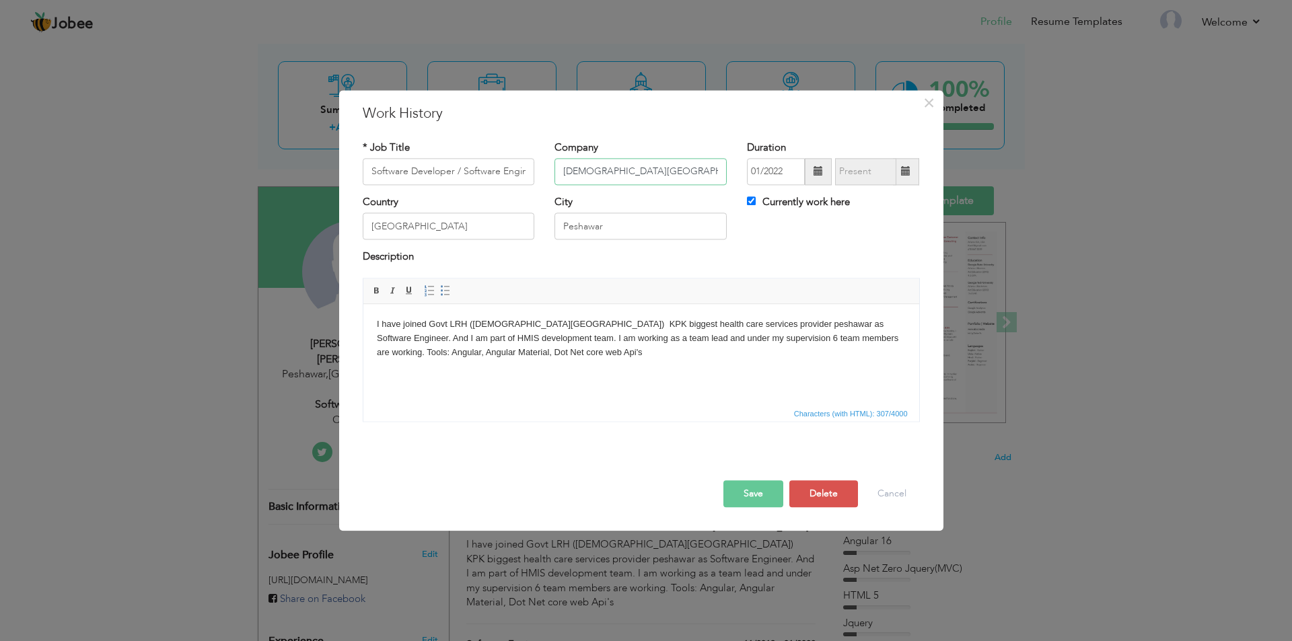
drag, startPoint x: 674, startPoint y: 170, endPoint x: 480, endPoint y: 170, distance: 194.5
click at [480, 170] on div "* Job Title Software Developer / Software Engineer [GEOGRAPHIC_DATA][DEMOGRAPHI…" at bounding box center [642, 168] width 578 height 55
type input "CodePoint"
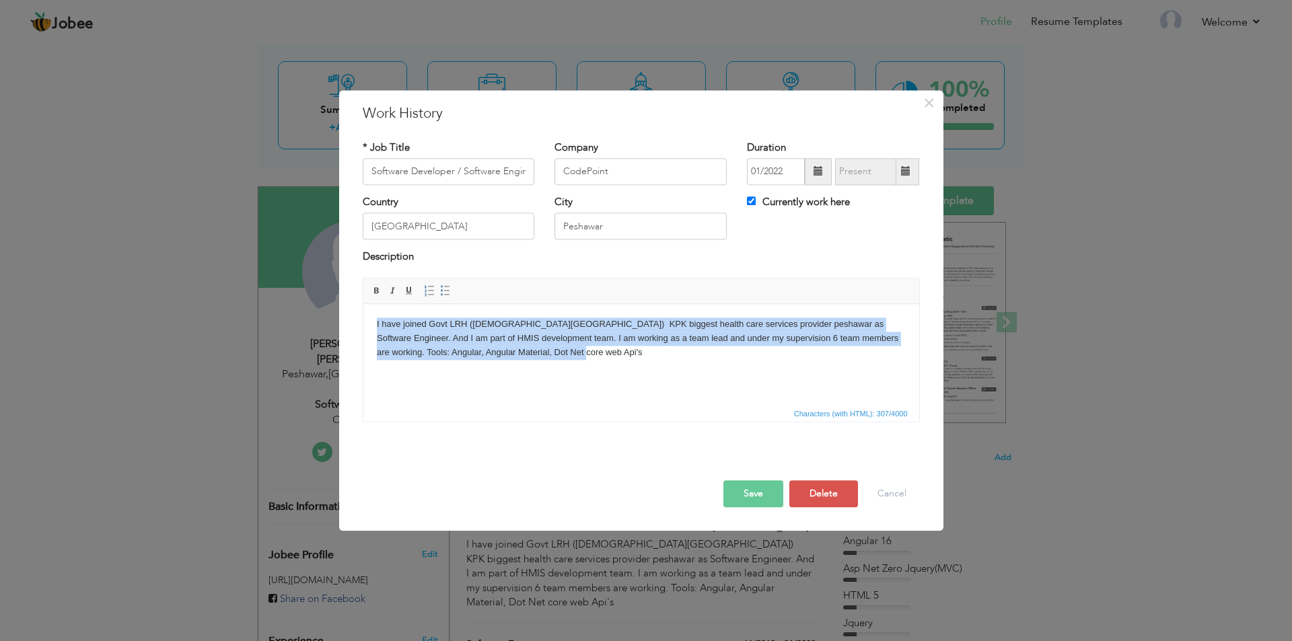
drag, startPoint x: 555, startPoint y: 353, endPoint x: 372, endPoint y: 324, distance: 185.5
click at [372, 324] on html "I have joined Govt LRH ([DEMOGRAPHIC_DATA][GEOGRAPHIC_DATA]) KPK biggest health…" at bounding box center [641, 338] width 556 height 69
copy body "I have joined Govt LRH ([DEMOGRAPHIC_DATA][GEOGRAPHIC_DATA]) KPK biggest health…"
click at [429, 327] on body "I have joined Govt LRH ([DEMOGRAPHIC_DATA][GEOGRAPHIC_DATA]) KPK biggest health…" at bounding box center [640, 339] width 529 height 42
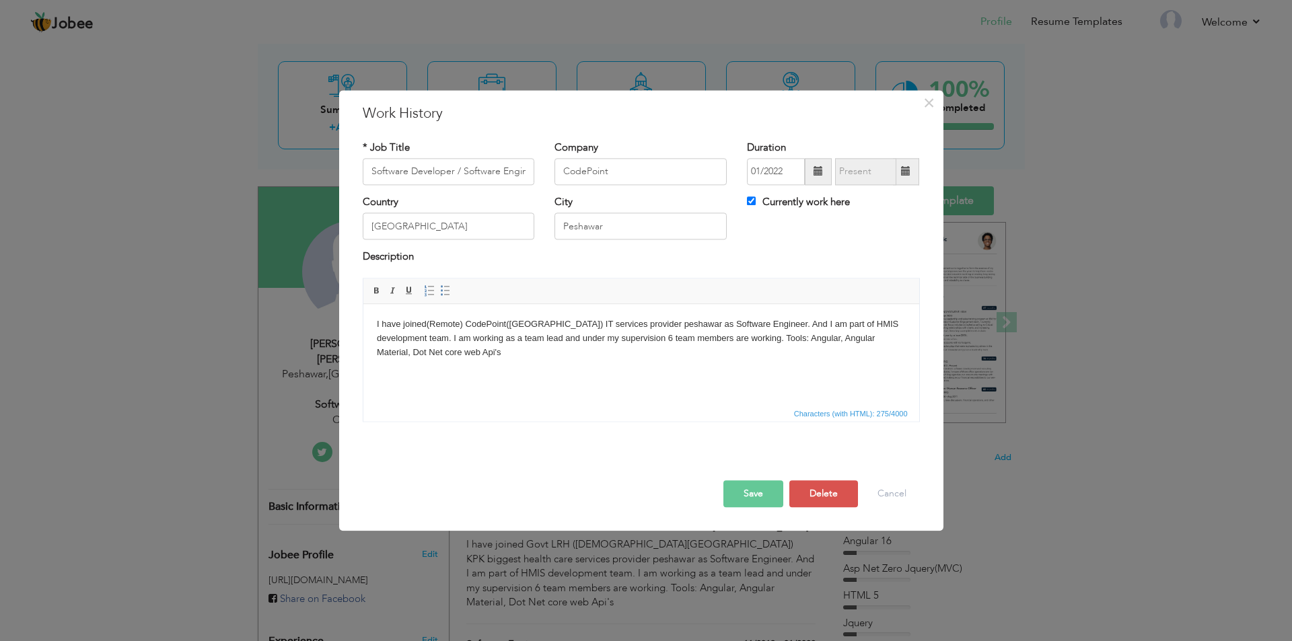
click at [633, 324] on body "I have joined(Remote) CodePoint( [GEOGRAPHIC_DATA] ) IT services provider pesha…" at bounding box center [640, 339] width 529 height 42
click at [765, 497] on button "Save" at bounding box center [754, 494] width 60 height 27
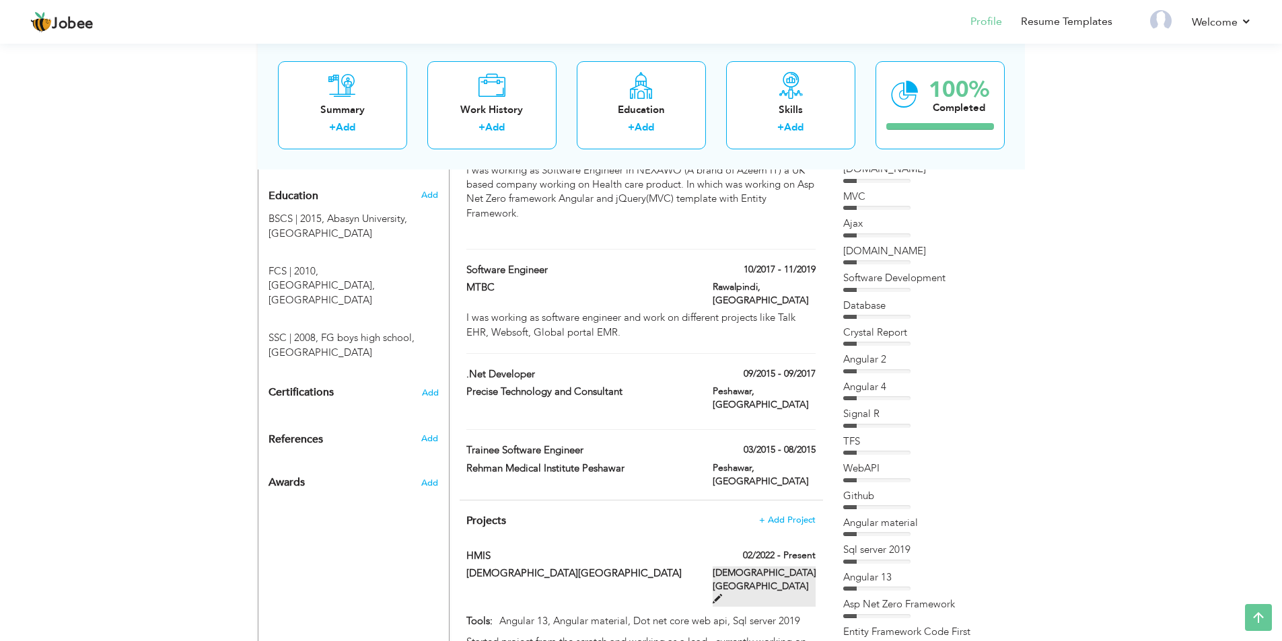
scroll to position [606, 0]
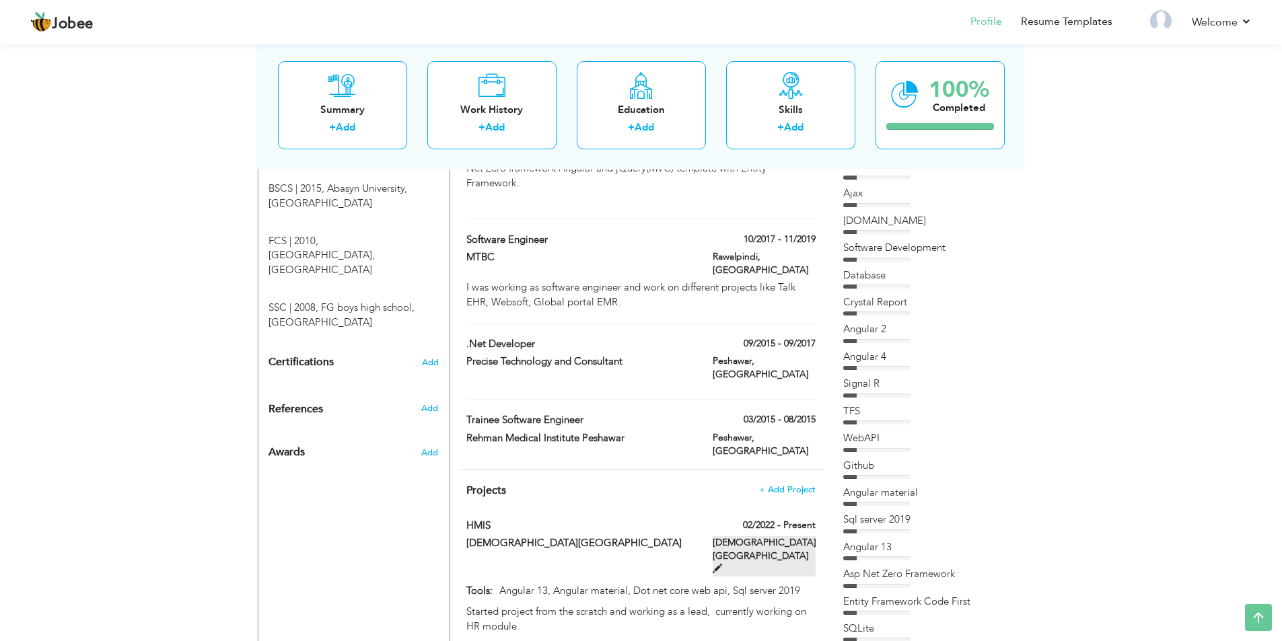
click at [722, 564] on span at bounding box center [717, 568] width 9 height 9
type input "HMIS"
type input "[DEMOGRAPHIC_DATA][GEOGRAPHIC_DATA]"
type input "02/2022"
type input "Angular 13, Angular material, Dot net core web api, Sql server 2019"
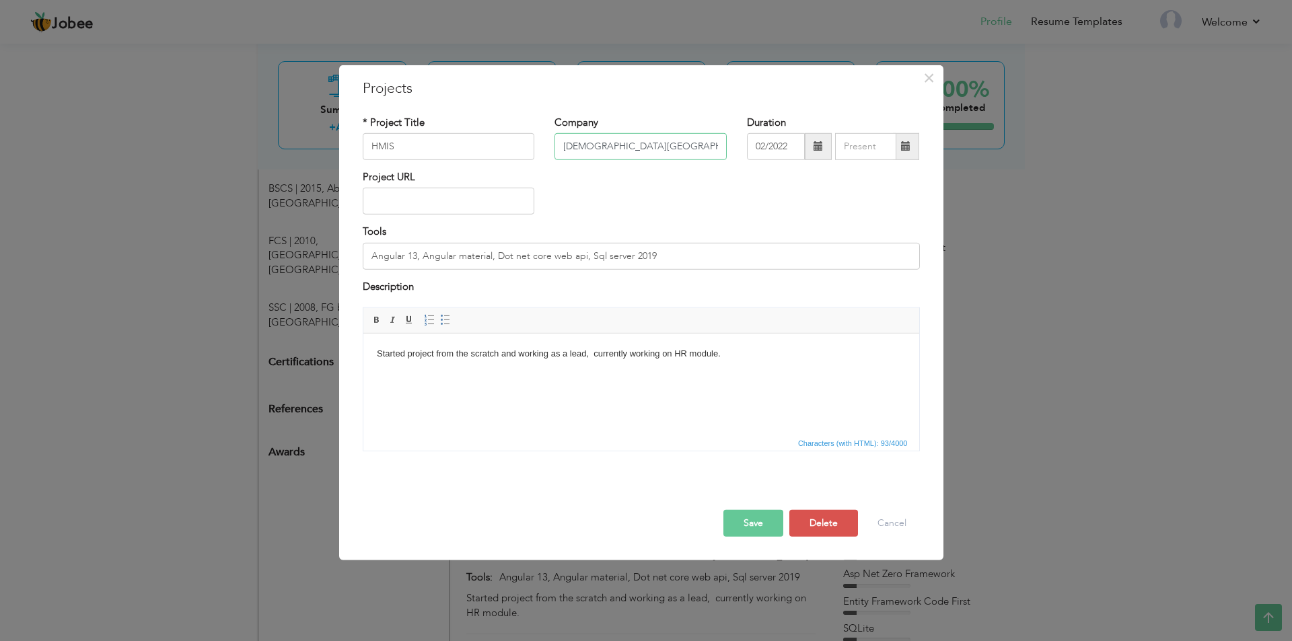
drag, startPoint x: 681, startPoint y: 147, endPoint x: 474, endPoint y: 143, distance: 206.7
click at [474, 143] on div "* Project Title HMIS [GEOGRAPHIC_DATA][DEMOGRAPHIC_DATA] Duration 02/2022" at bounding box center [642, 142] width 578 height 55
type input "CodePoint"
click at [613, 198] on div "Project URL" at bounding box center [642, 197] width 578 height 55
click at [372, 261] on input "Angular 13, Angular material, Dot net core web api, Sql server 2019" at bounding box center [641, 256] width 557 height 27
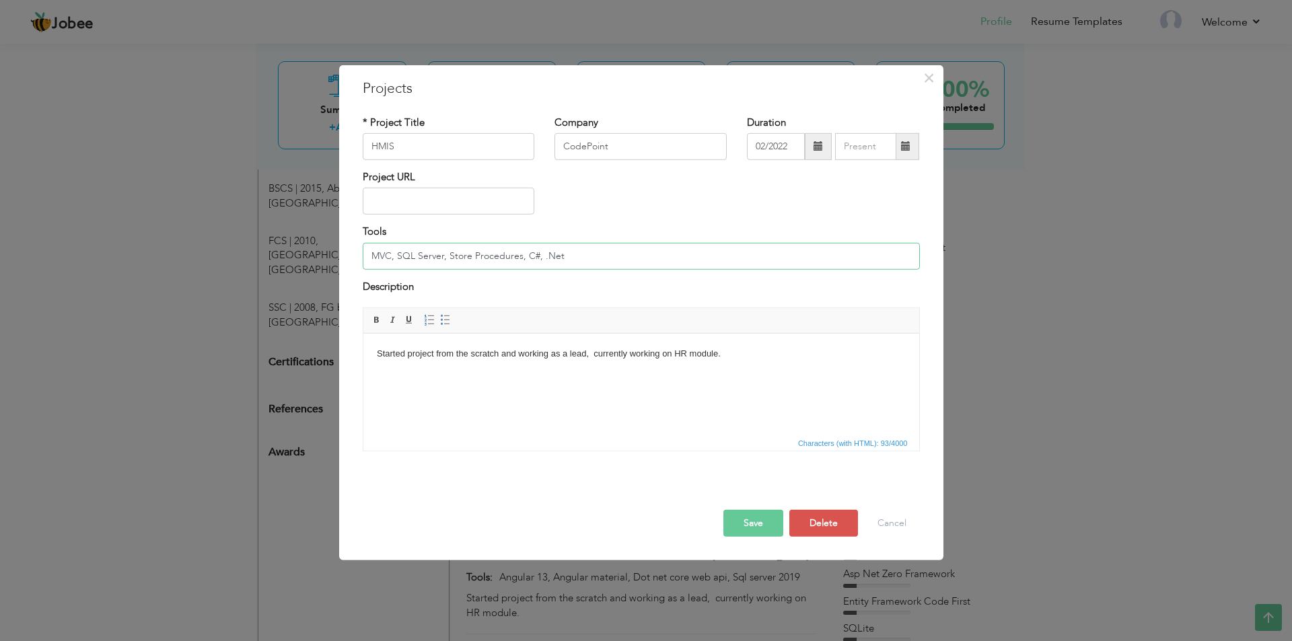
click at [390, 260] on input "MVC, SQL Server, Store Procedures, C#, .Net" at bounding box center [641, 256] width 557 height 27
type input "MVC, Jquery, Ajax, SQL Server, Store Procedures, C#, .Net"
click at [769, 523] on button "Save" at bounding box center [754, 523] width 60 height 27
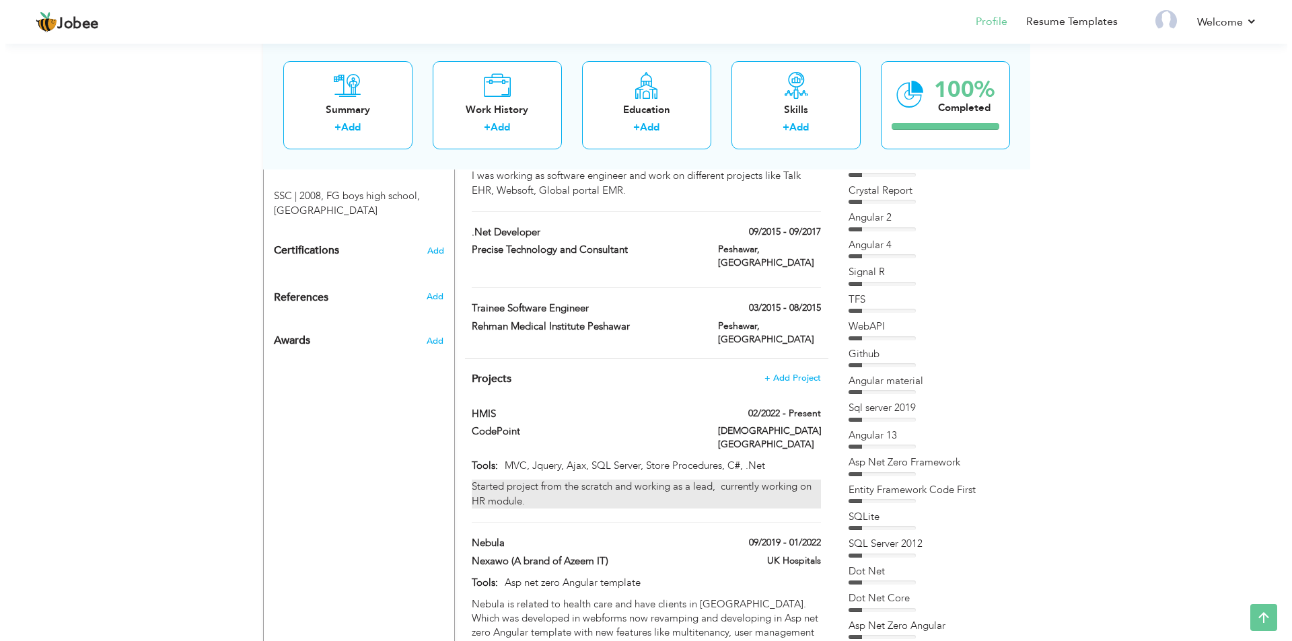
scroll to position [740, 0]
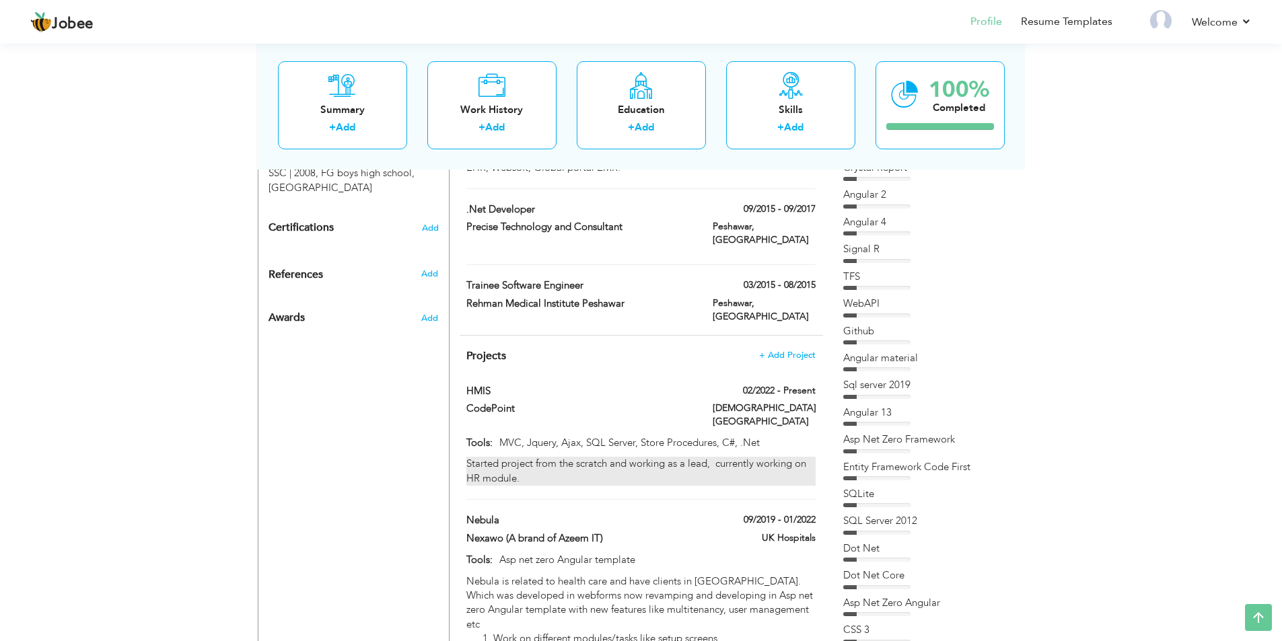
click at [510, 457] on div "Started project from the scratch and working as a lead, currently working on HR…" at bounding box center [640, 471] width 349 height 29
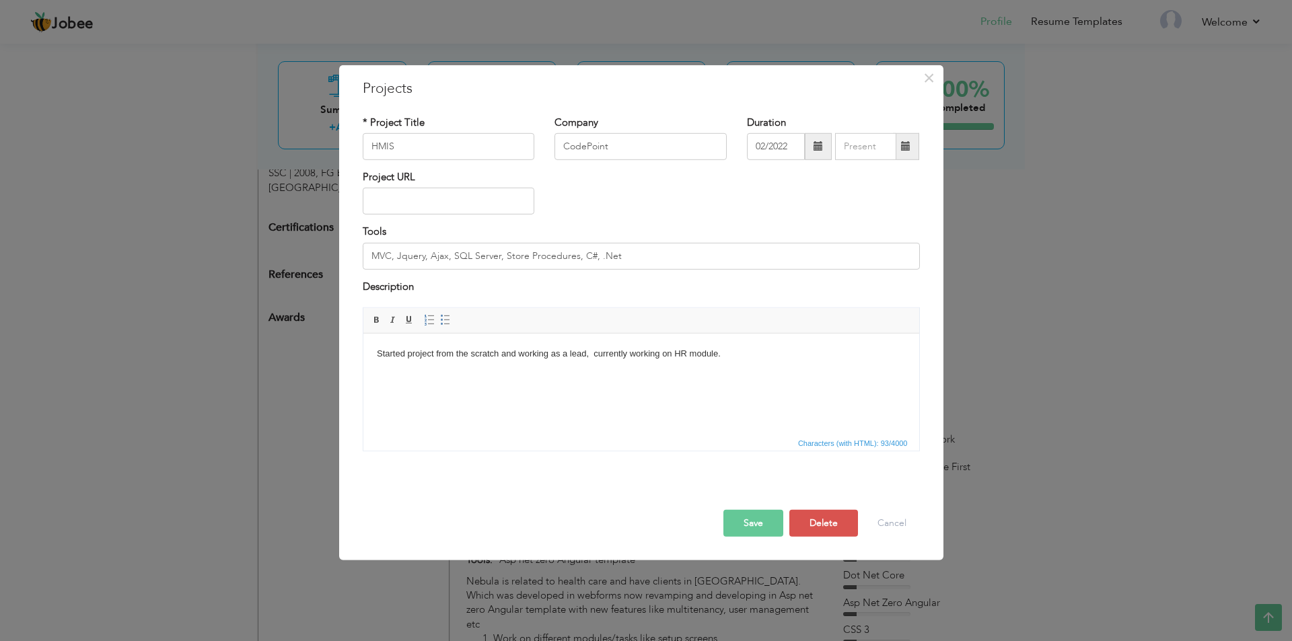
click at [681, 351] on body "Started project from the scratch and working as a lead, currently working on HR…" at bounding box center [640, 354] width 529 height 14
click at [582, 397] on body "Started project from the scratch and working as a lead, currently working on Ac…" at bounding box center [640, 375] width 529 height 56
copy body "hierechy"
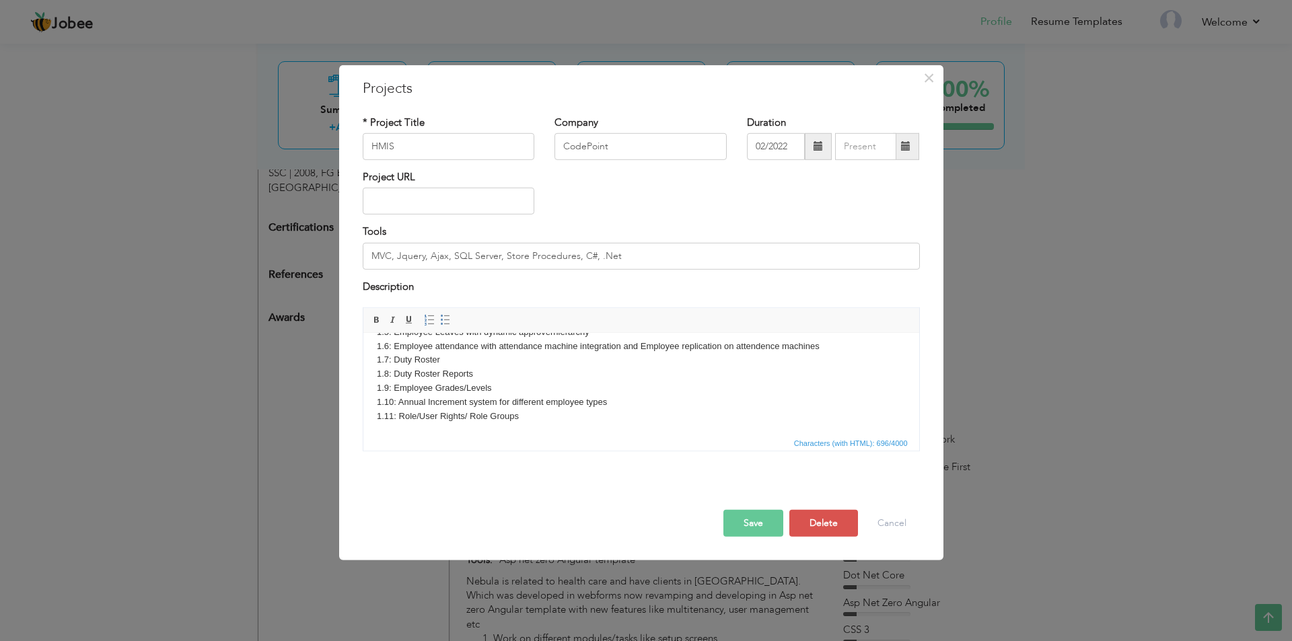
scroll to position [106, 0]
click at [747, 527] on button "Save" at bounding box center [754, 523] width 60 height 27
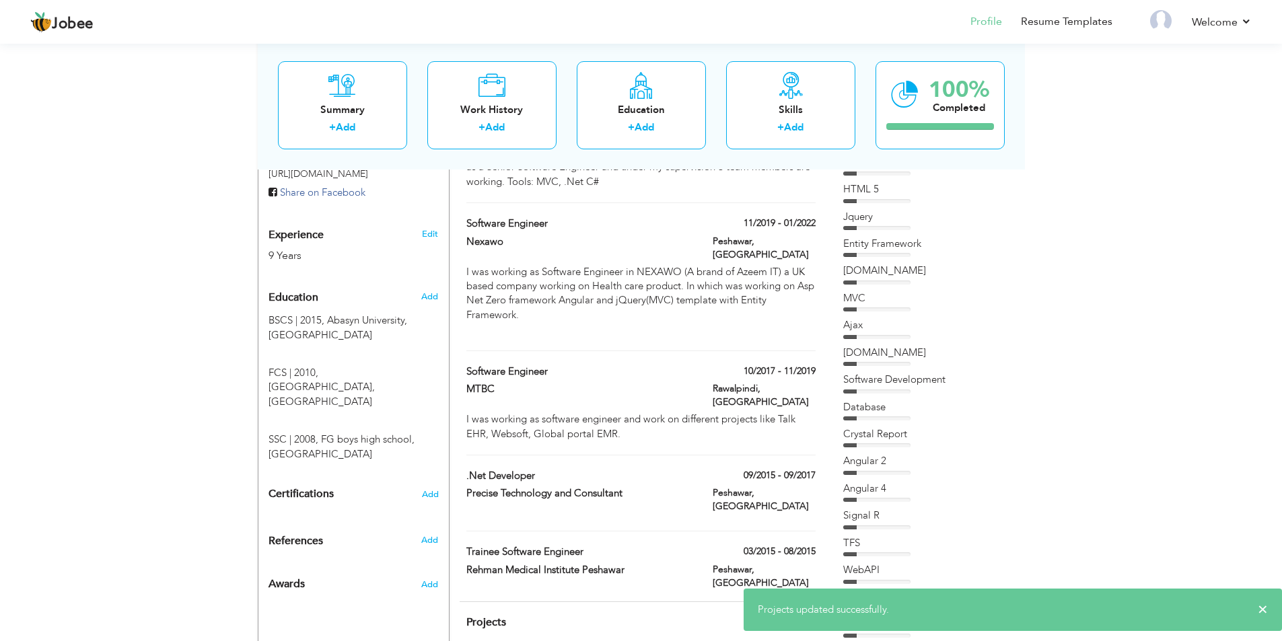
scroll to position [471, 0]
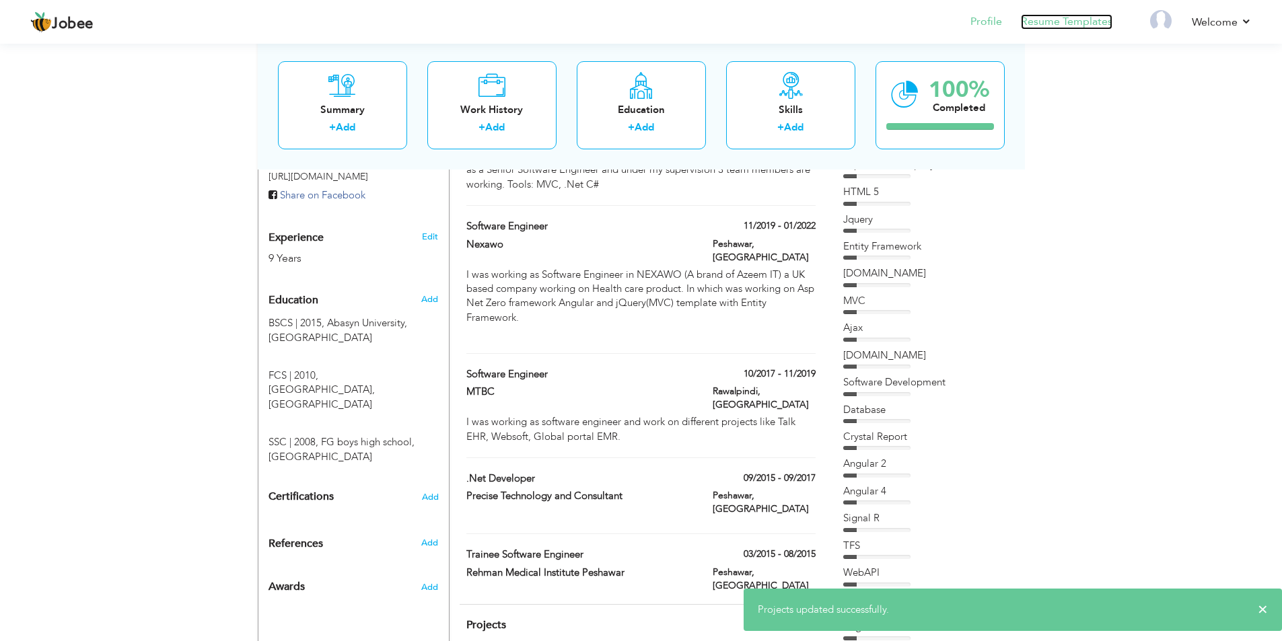
click at [1060, 25] on link "Resume Templates" at bounding box center [1067, 21] width 92 height 15
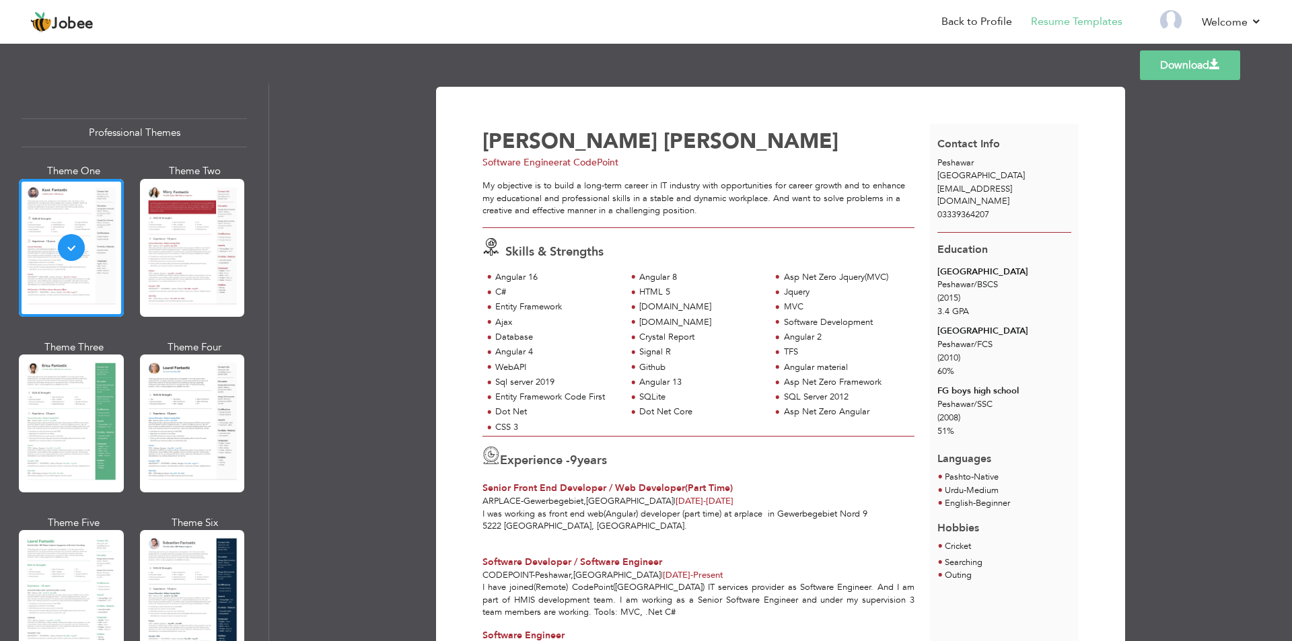
click at [1183, 61] on link "Download" at bounding box center [1190, 65] width 100 height 30
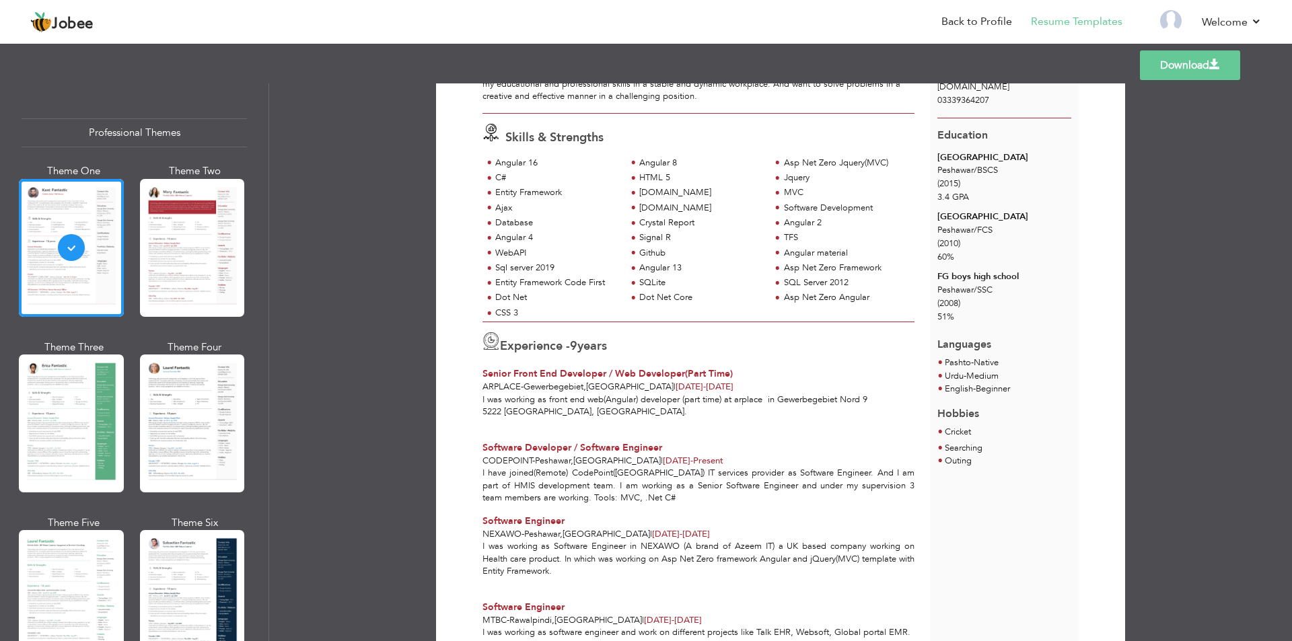
scroll to position [135, 0]
